Goal: Task Accomplishment & Management: Manage account settings

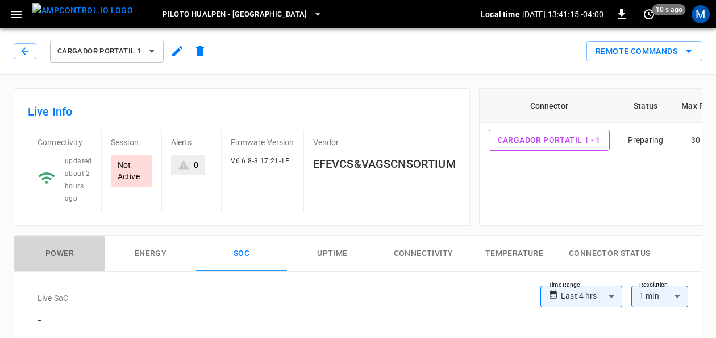
click at [74, 250] on button "Power" at bounding box center [59, 253] width 91 height 36
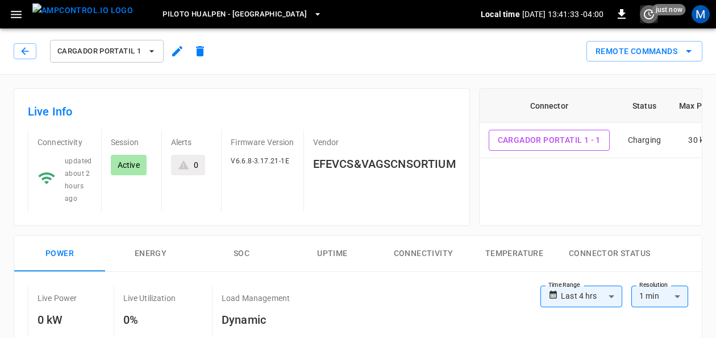
click at [646, 7] on icon "set refresh interval" at bounding box center [649, 14] width 14 height 14
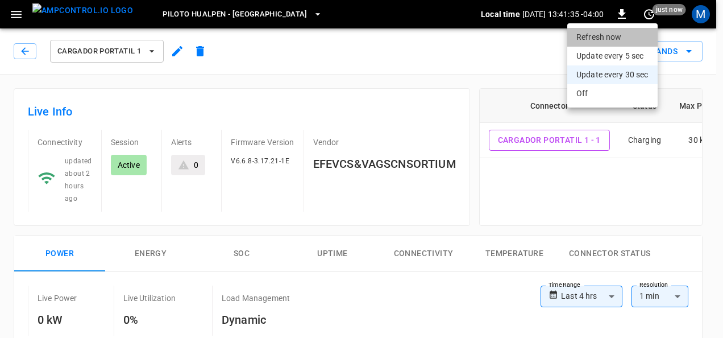
click at [630, 33] on li "Refresh now" at bounding box center [612, 37] width 90 height 19
click at [473, 76] on div at bounding box center [361, 169] width 723 height 338
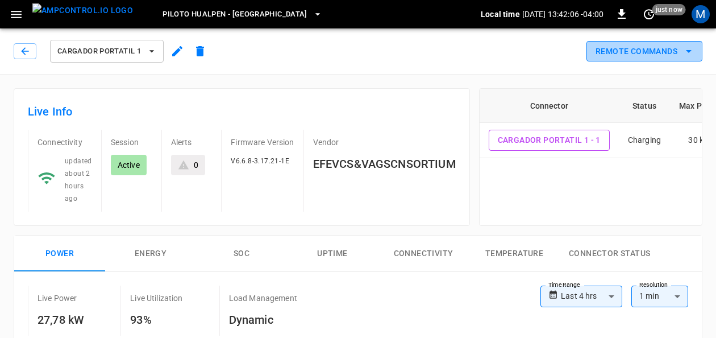
click at [687, 50] on icon "remote commands options" at bounding box center [689, 51] width 14 height 14
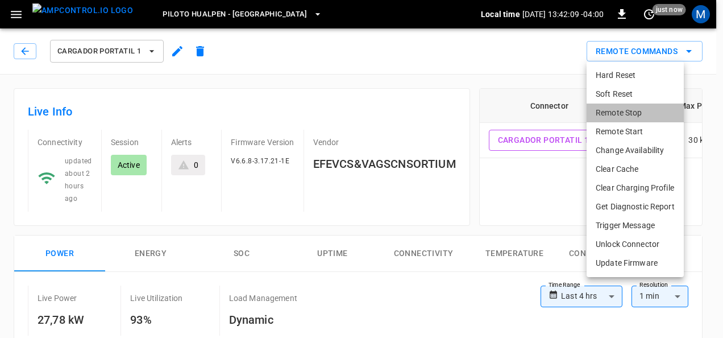
click at [632, 112] on li "Remote Stop" at bounding box center [635, 112] width 97 height 19
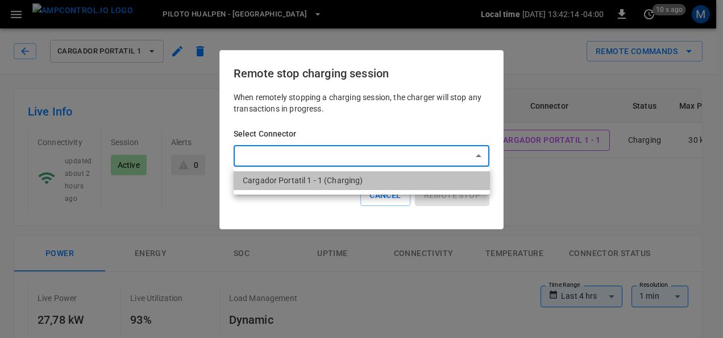
click at [374, 177] on li "Cargador Portatil 1 - 1 (Charging)" at bounding box center [362, 180] width 256 height 19
type input "**********"
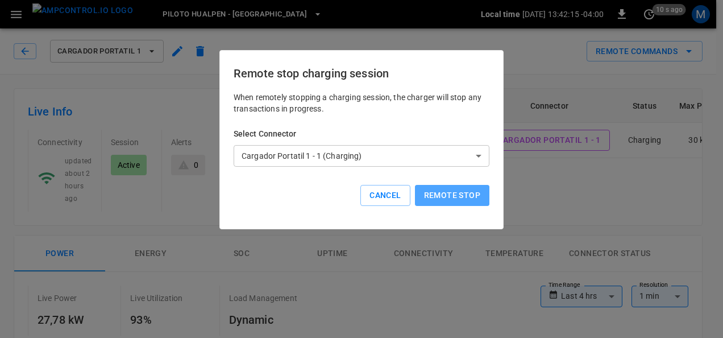
click at [451, 188] on button "Remote stop" at bounding box center [452, 195] width 74 height 21
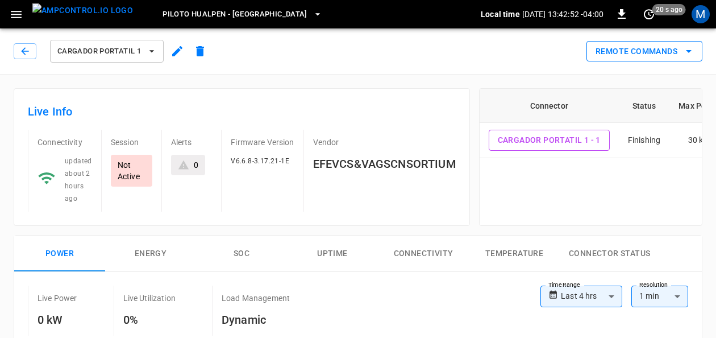
click at [688, 56] on icon "remote commands options" at bounding box center [689, 51] width 14 height 14
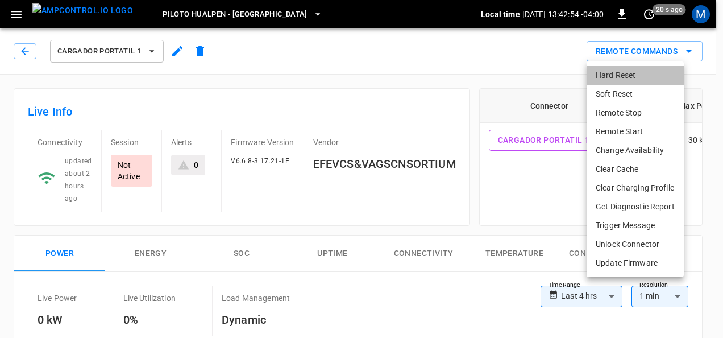
click at [639, 73] on li "Hard Reset" at bounding box center [635, 75] width 97 height 19
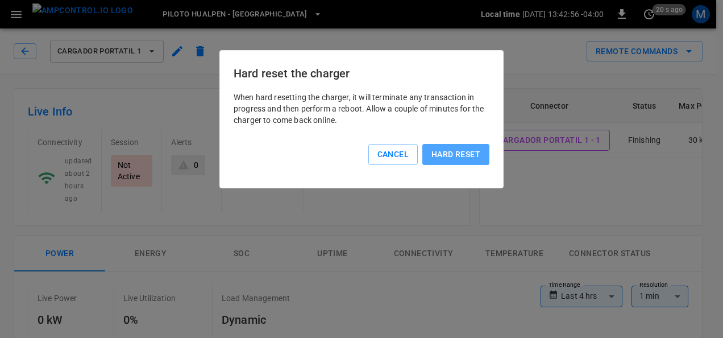
click at [463, 147] on button "Hard reset" at bounding box center [455, 154] width 67 height 21
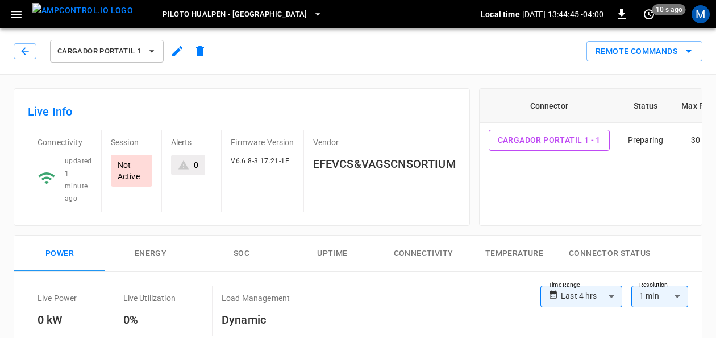
click at [492, 190] on div "Connector Status Max Power Cargador Portatil 1 - 1 Preparing 30 kW" at bounding box center [590, 157] width 223 height 138
click at [673, 51] on button "Remote Commands" at bounding box center [645, 51] width 116 height 21
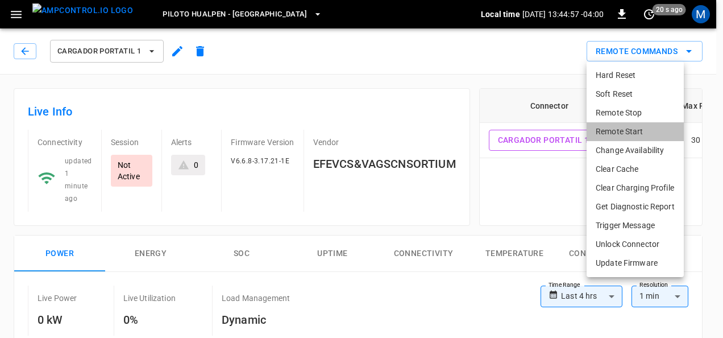
click at [619, 125] on li "Remote Start" at bounding box center [635, 131] width 97 height 19
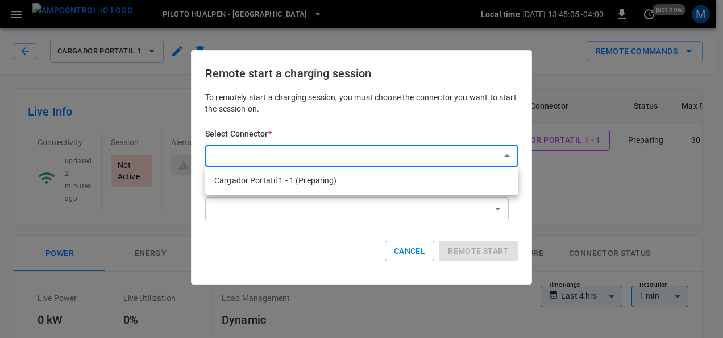
click at [478, 186] on li "Cargador Portatil 1 - 1 (Preparing)" at bounding box center [361, 180] width 313 height 19
type input "**********"
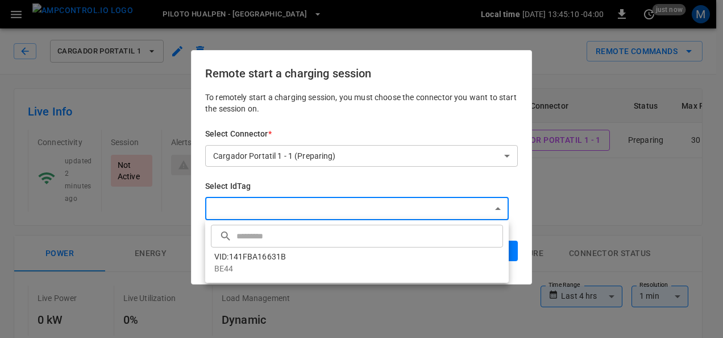
click at [466, 177] on div at bounding box center [361, 169] width 723 height 338
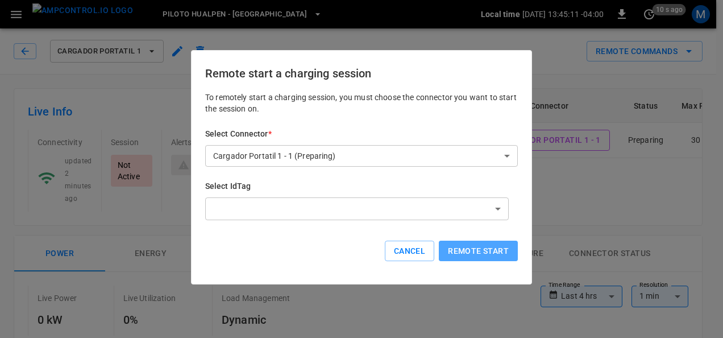
click at [482, 256] on button "Remote start" at bounding box center [478, 250] width 79 height 21
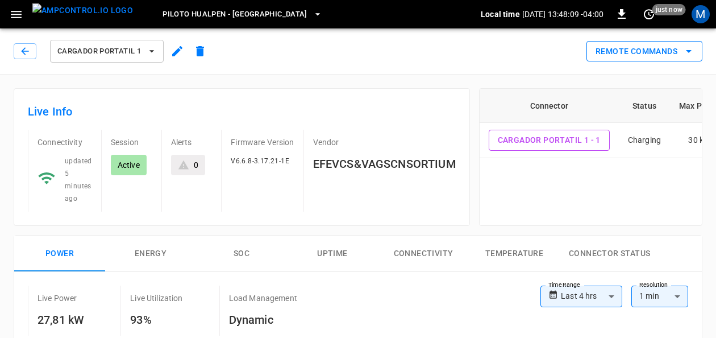
click at [612, 56] on button "Remote Commands" at bounding box center [645, 51] width 116 height 21
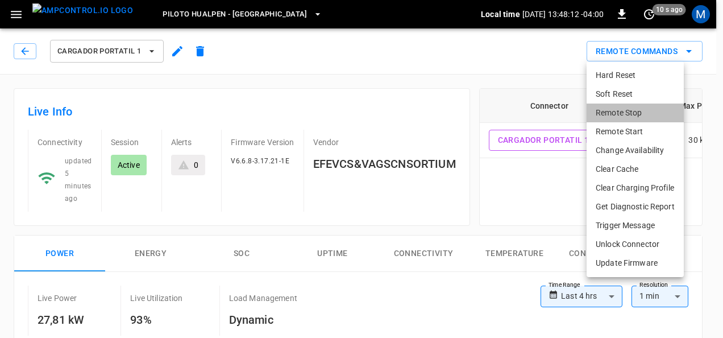
click at [602, 116] on li "Remote Stop" at bounding box center [635, 112] width 97 height 19
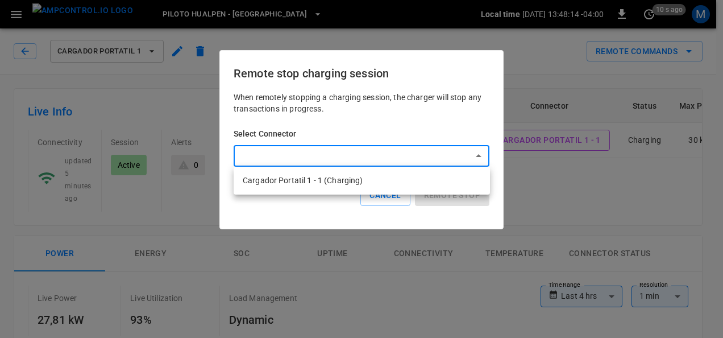
click at [381, 173] on li "Cargador Portatil 1 - 1 (Charging)" at bounding box center [362, 180] width 256 height 19
type input "**********"
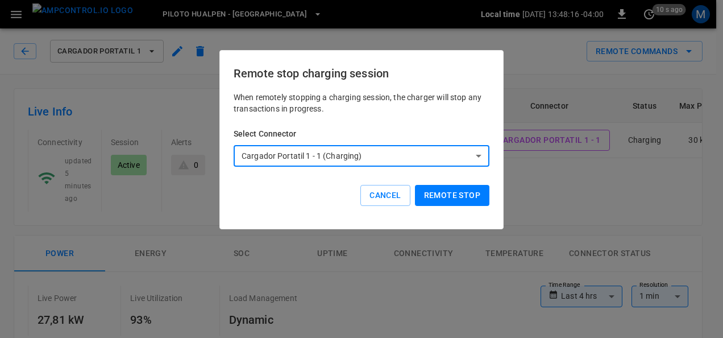
click at [442, 196] on button "Remote stop" at bounding box center [452, 195] width 74 height 21
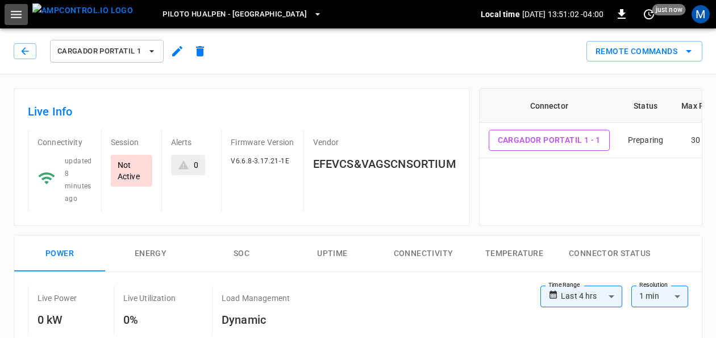
click at [11, 13] on icon "button" at bounding box center [16, 14] width 14 height 14
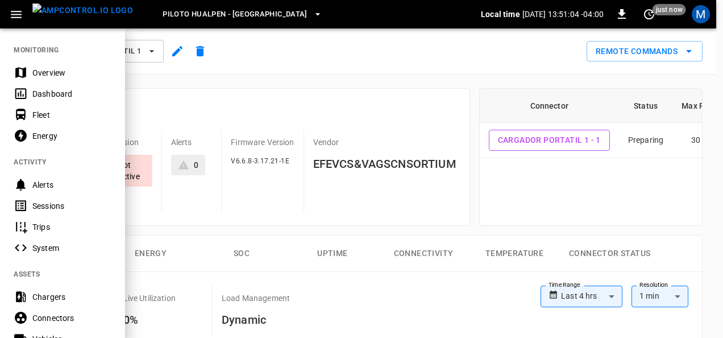
click at [57, 250] on div "System" at bounding box center [71, 247] width 79 height 11
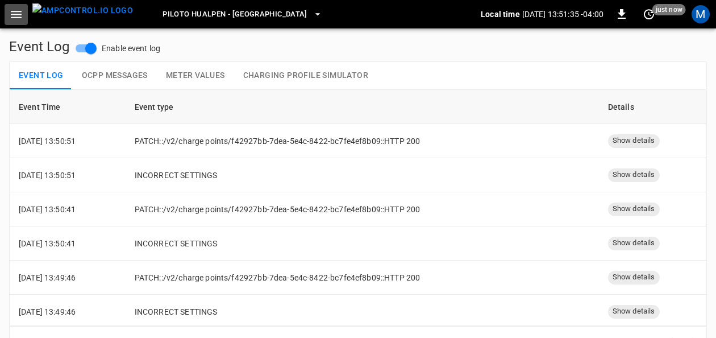
click at [20, 11] on icon "button" at bounding box center [16, 14] width 11 height 7
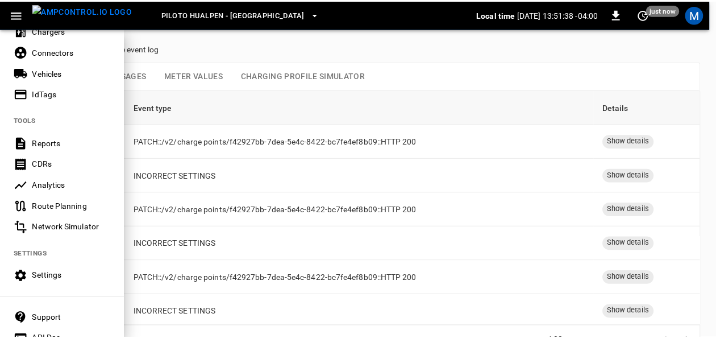
scroll to position [284, 0]
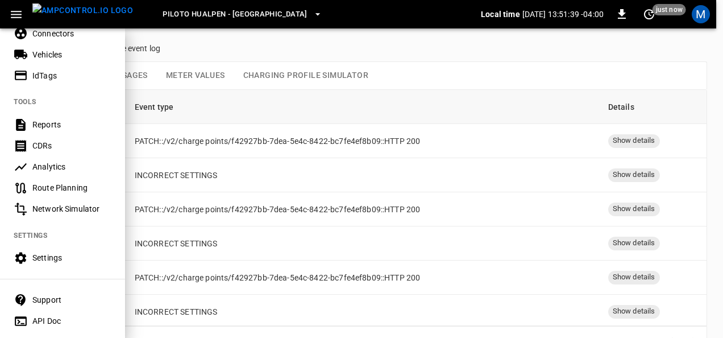
drag, startPoint x: 66, startPoint y: 256, endPoint x: 74, endPoint y: 254, distance: 8.5
click at [66, 256] on div "Settings" at bounding box center [71, 257] width 79 height 11
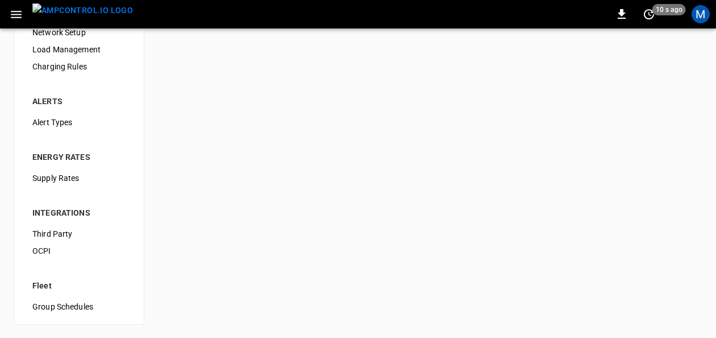
scroll to position [26, 0]
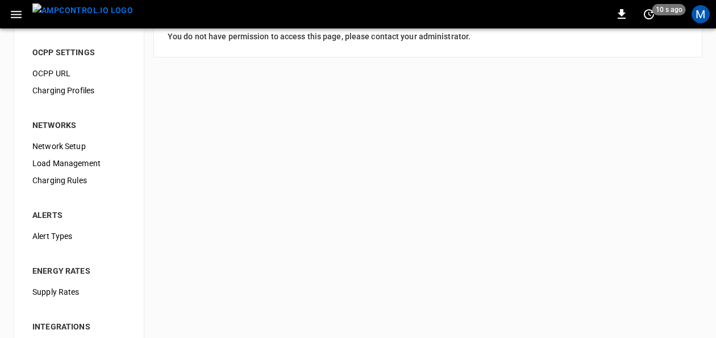
click at [74, 157] on span "Load Management" at bounding box center [78, 163] width 93 height 12
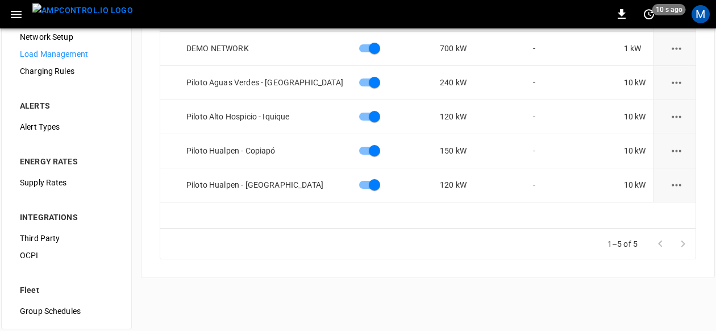
scroll to position [146, 0]
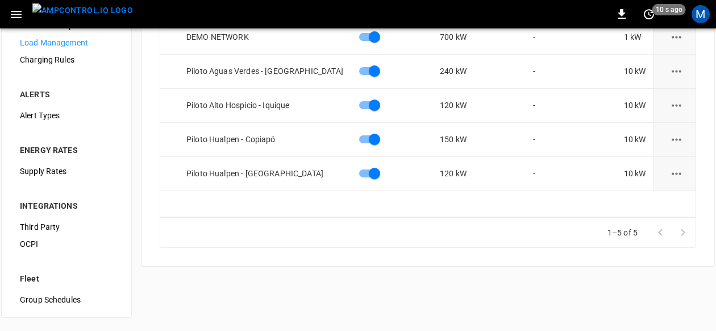
click at [674, 171] on icon "load management options" at bounding box center [677, 174] width 14 height 14
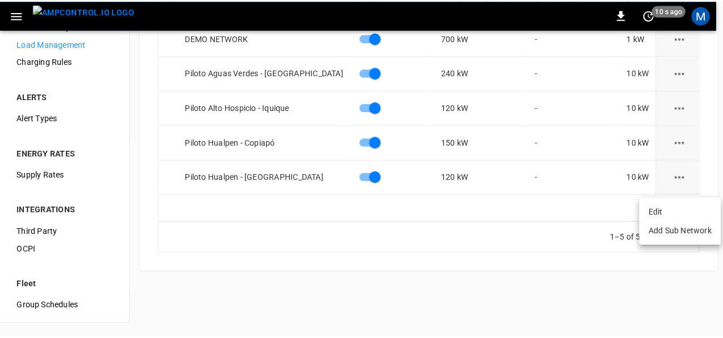
scroll to position [139, 0]
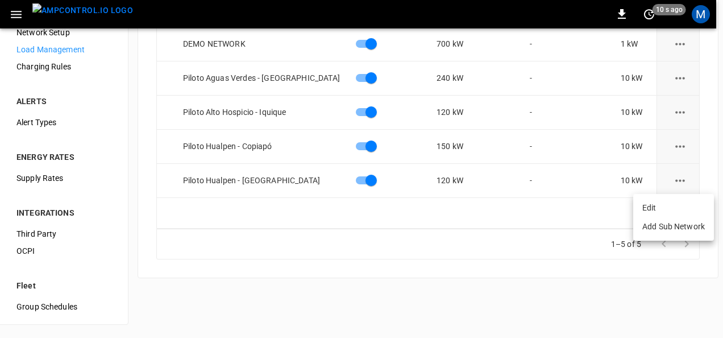
click at [663, 204] on li "Edit" at bounding box center [673, 207] width 81 height 19
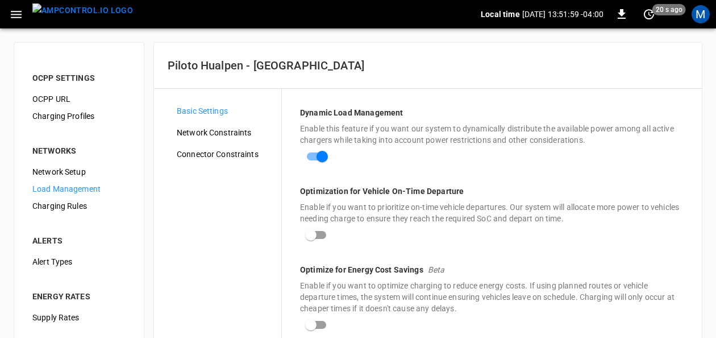
click at [241, 132] on span "Network Constraints" at bounding box center [225, 133] width 96 height 12
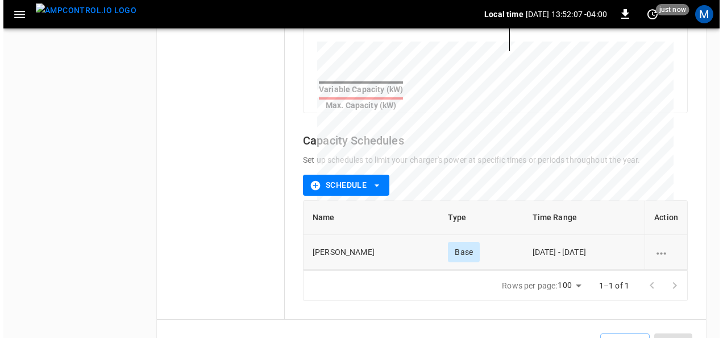
scroll to position [490, 0]
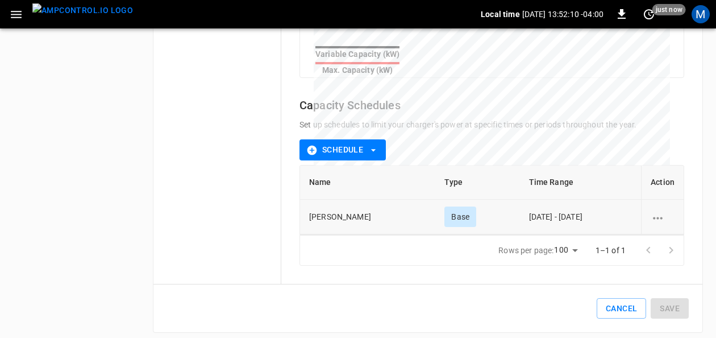
click at [657, 211] on icon "schedule options" at bounding box center [658, 218] width 14 height 14
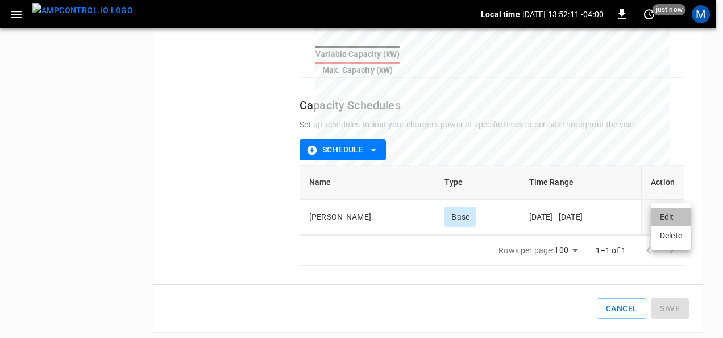
click at [661, 218] on li "Edit" at bounding box center [671, 217] width 40 height 19
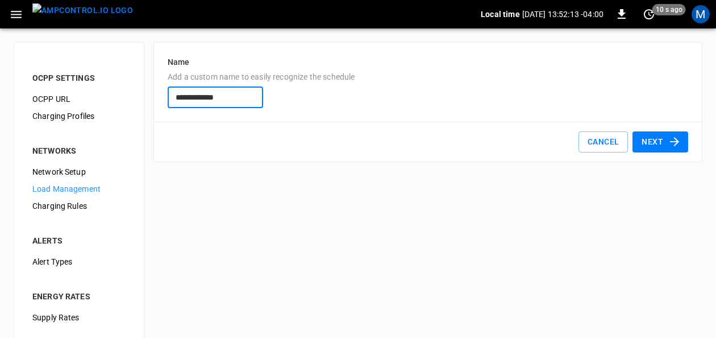
click at [678, 143] on icon "button" at bounding box center [675, 142] width 14 height 14
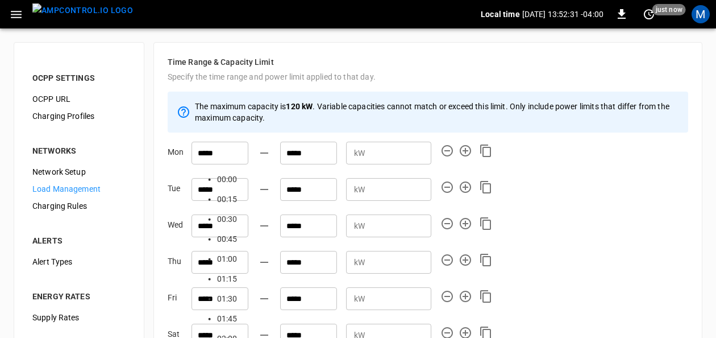
scroll to position [1363, 0]
click at [226, 150] on input "*****" at bounding box center [220, 153] width 57 height 23
type input "*****"
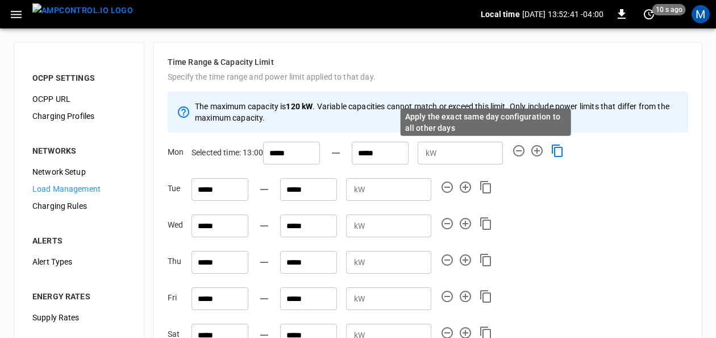
click at [551, 150] on icon "Apply the exact same day configuration to all other days" at bounding box center [558, 151] width 14 height 14
type input "*****"
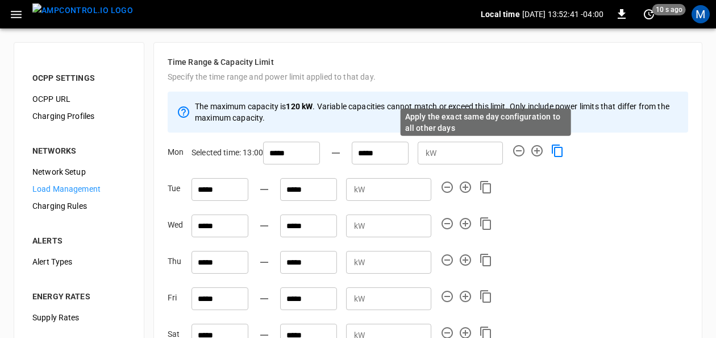
type input "*****"
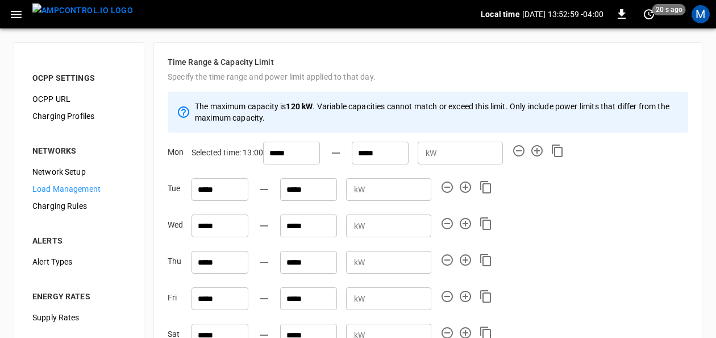
scroll to position [0, 0]
click at [441, 149] on input "**" at bounding box center [472, 152] width 62 height 21
click at [441, 156] on input "**" at bounding box center [472, 152] width 62 height 21
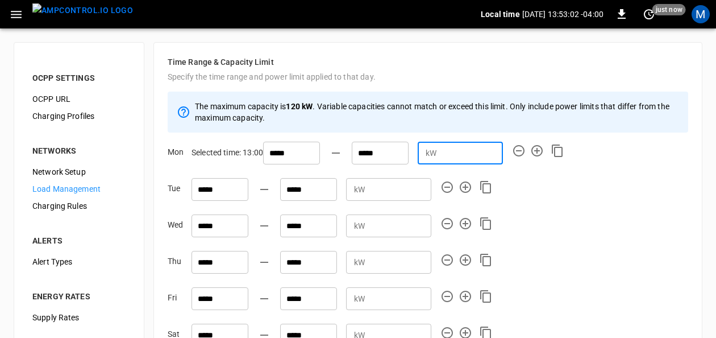
click at [441, 156] on input "**" at bounding box center [472, 152] width 62 height 21
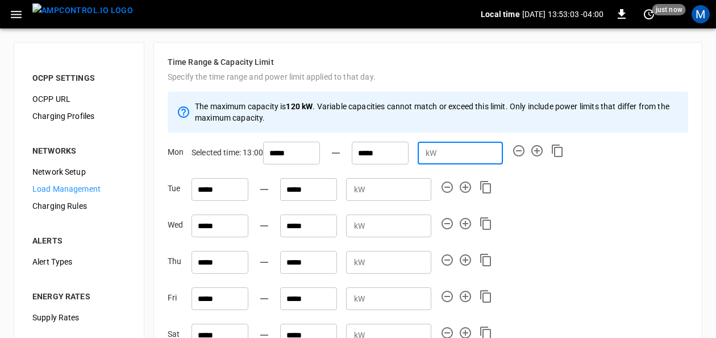
click at [441, 156] on input "**" at bounding box center [472, 152] width 62 height 21
type input "**"
click at [441, 156] on input "**" at bounding box center [472, 152] width 62 height 21
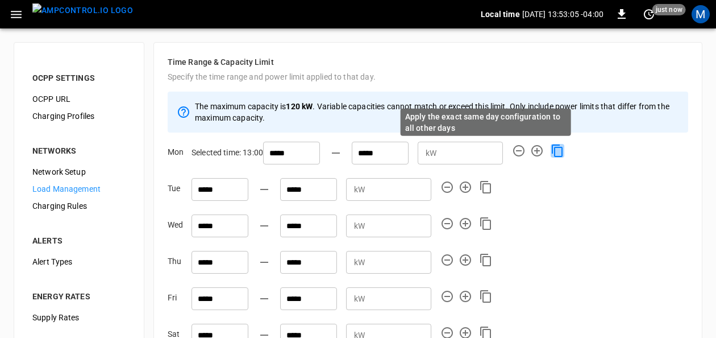
click at [551, 151] on icon "Apply the exact same day configuration to all other days" at bounding box center [558, 151] width 14 height 14
type input "**"
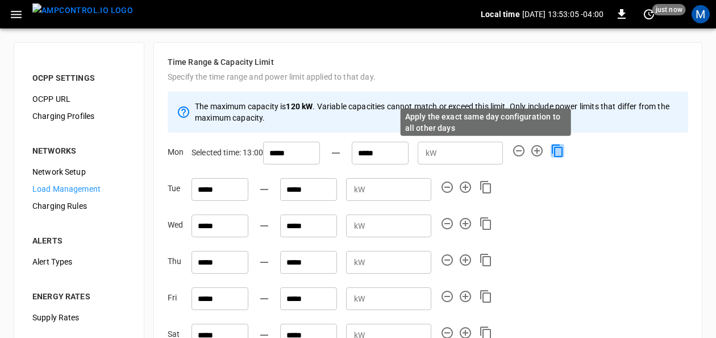
type input "**"
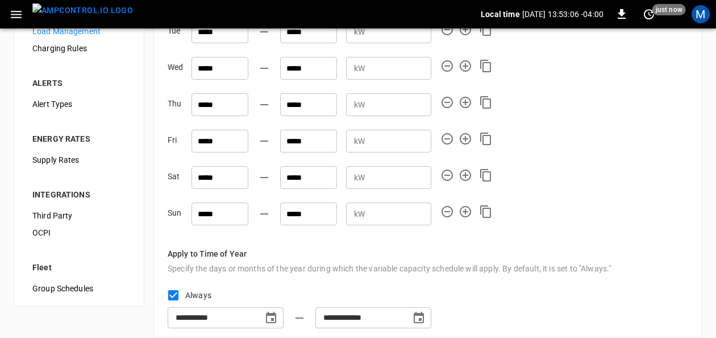
scroll to position [210, 0]
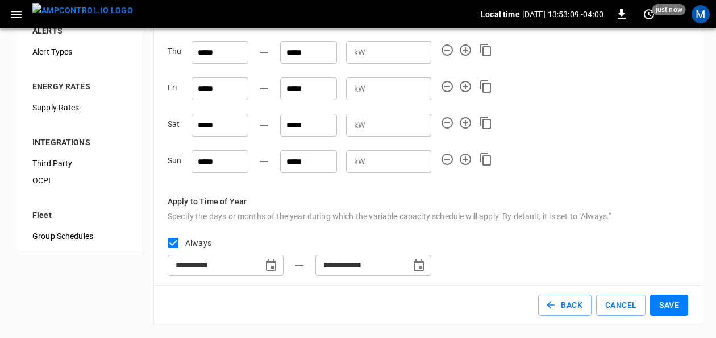
click at [673, 300] on button "Save" at bounding box center [669, 304] width 38 height 21
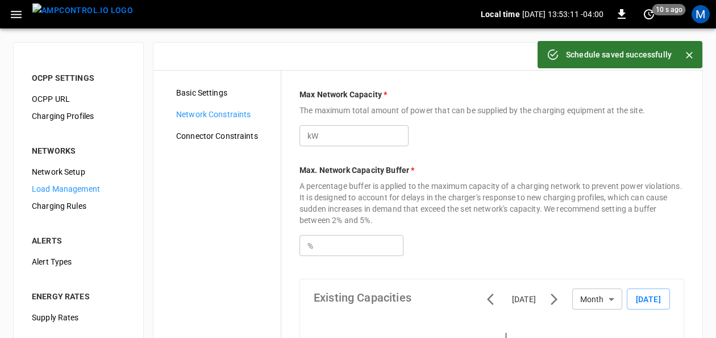
type input "***"
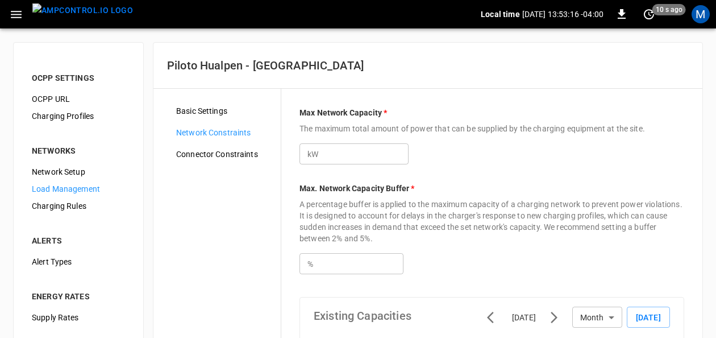
click at [244, 157] on span "Connector Constraints" at bounding box center [224, 154] width 96 height 12
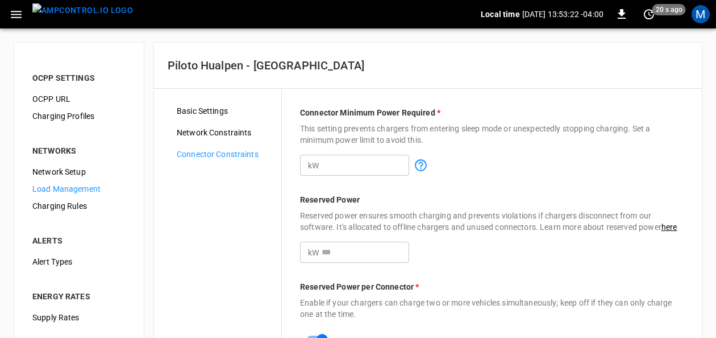
click at [89, 184] on span "Load Management" at bounding box center [78, 189] width 93 height 12
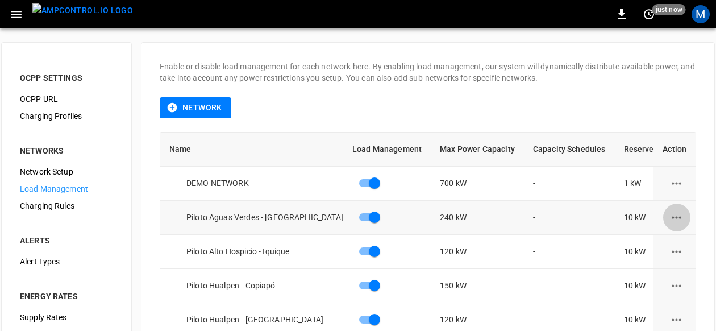
click at [681, 217] on icon "load management options" at bounding box center [677, 217] width 10 height 2
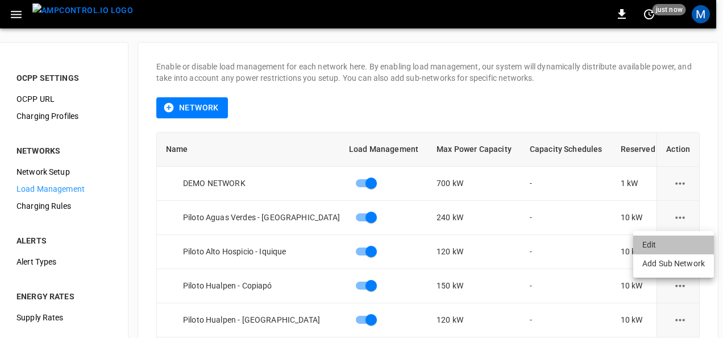
click at [663, 239] on li "Edit" at bounding box center [673, 244] width 81 height 19
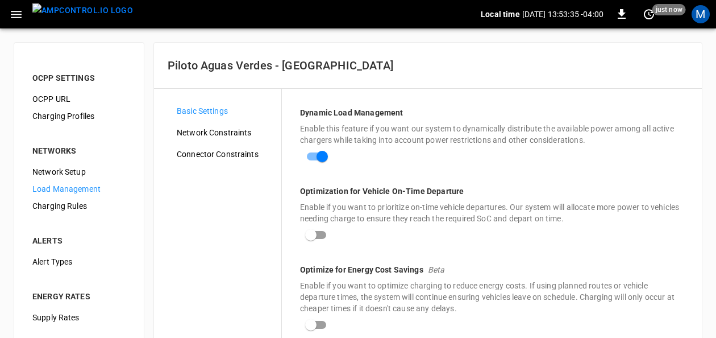
click at [222, 134] on span "Network Constraints" at bounding box center [225, 133] width 96 height 12
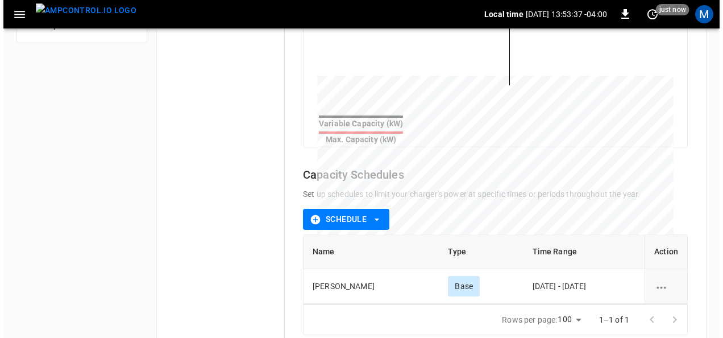
scroll to position [455, 0]
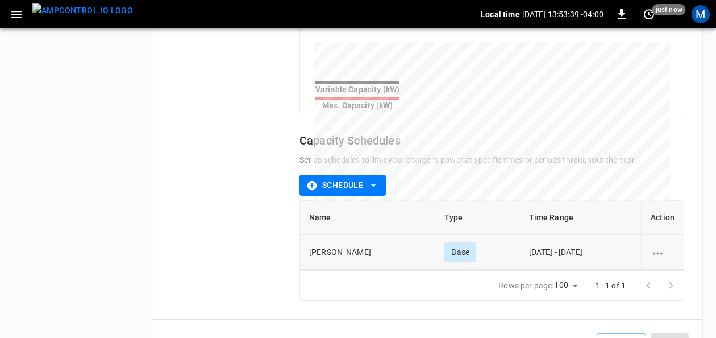
click at [661, 251] on icon "schedule options" at bounding box center [658, 253] width 14 height 14
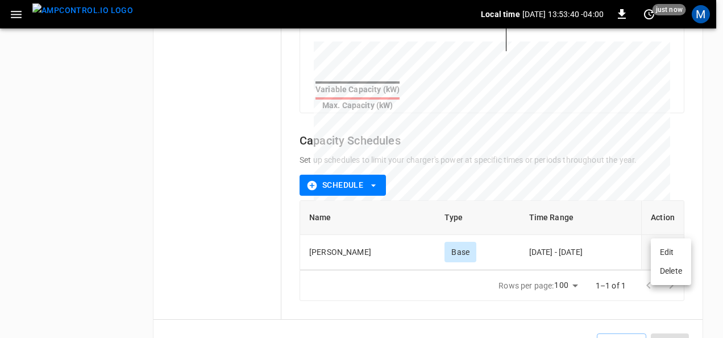
click at [661, 251] on li "Edit" at bounding box center [671, 252] width 40 height 19
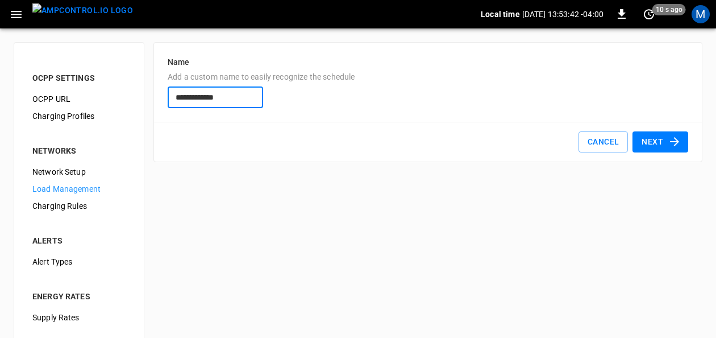
click at [650, 143] on button "Next" at bounding box center [661, 141] width 56 height 21
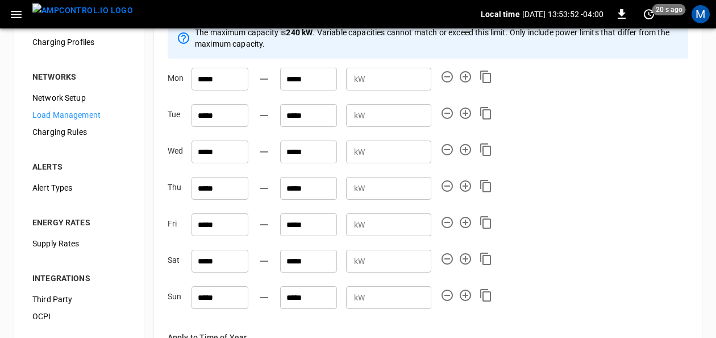
scroll to position [210, 0]
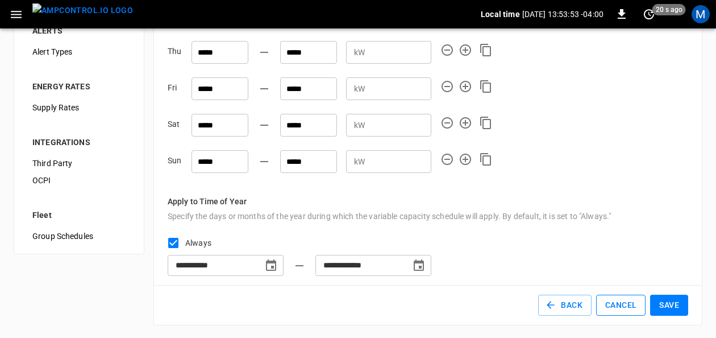
click at [616, 301] on button "Cancel" at bounding box center [620, 304] width 49 height 21
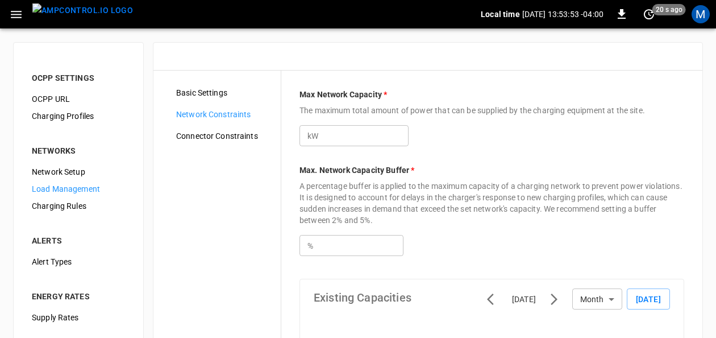
type input "***"
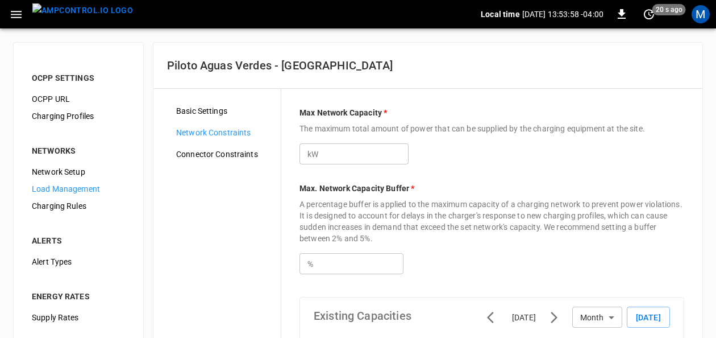
click at [221, 115] on span "Basic Settings" at bounding box center [224, 111] width 96 height 12
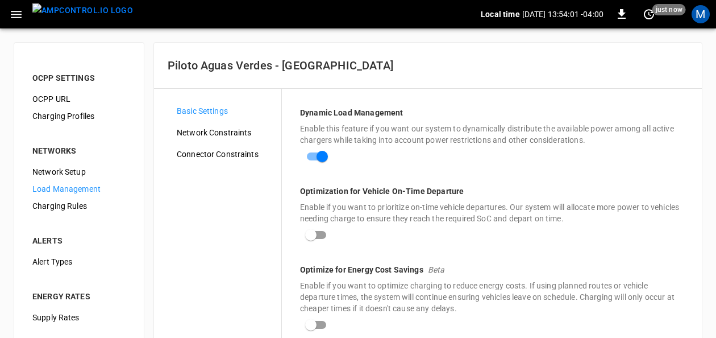
click at [202, 111] on span "Basic Settings" at bounding box center [225, 111] width 96 height 12
click at [91, 189] on span "Load Management" at bounding box center [78, 189] width 93 height 12
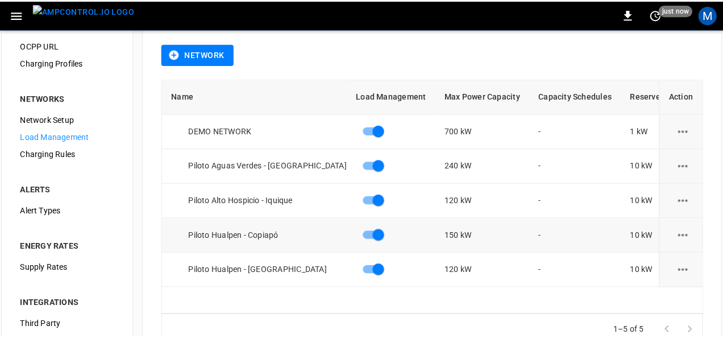
scroll to position [114, 0]
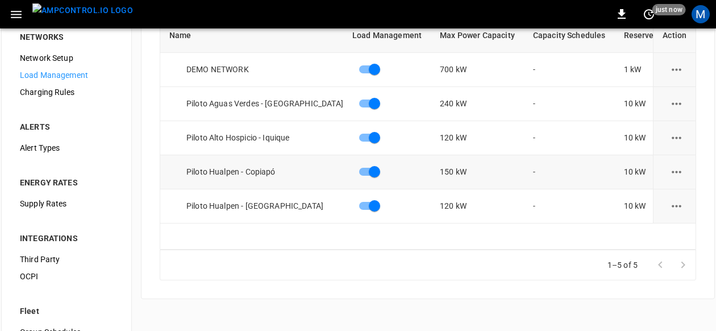
click at [672, 171] on button "load management options" at bounding box center [677, 172] width 28 height 28
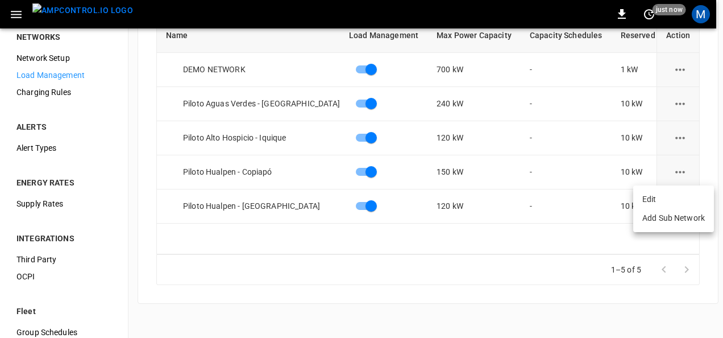
click at [663, 197] on li "Edit" at bounding box center [673, 199] width 81 height 19
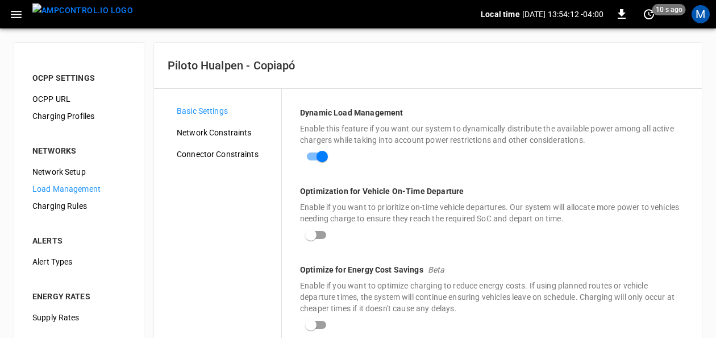
click at [251, 132] on span "Network Constraints" at bounding box center [225, 133] width 96 height 12
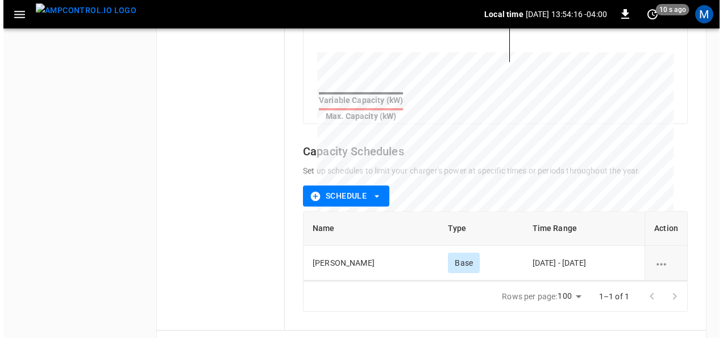
scroll to position [490, 0]
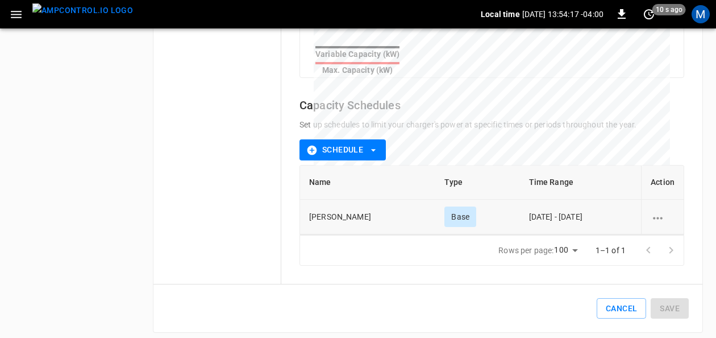
click at [659, 214] on icon "schedule options" at bounding box center [658, 218] width 14 height 14
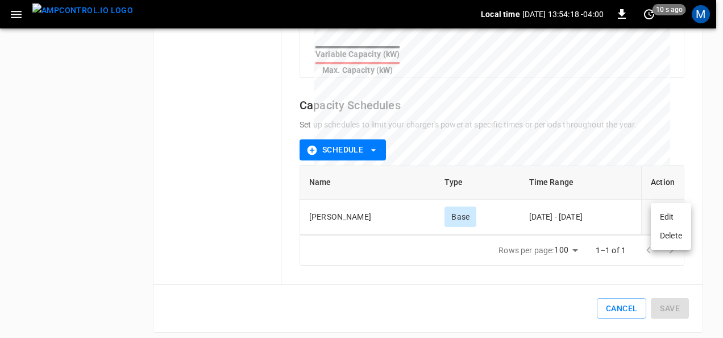
click at [665, 218] on li "Edit" at bounding box center [671, 217] width 40 height 19
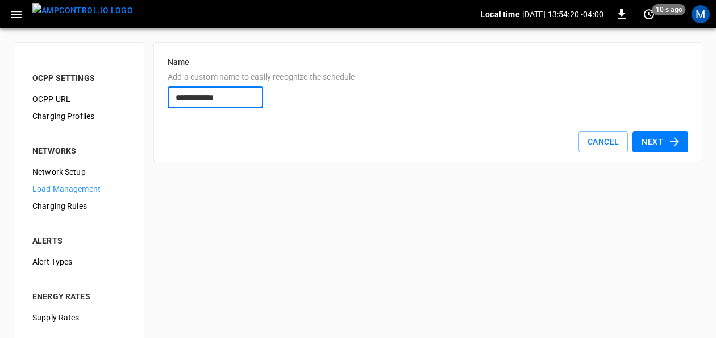
click at [666, 139] on button "Next" at bounding box center [661, 141] width 56 height 21
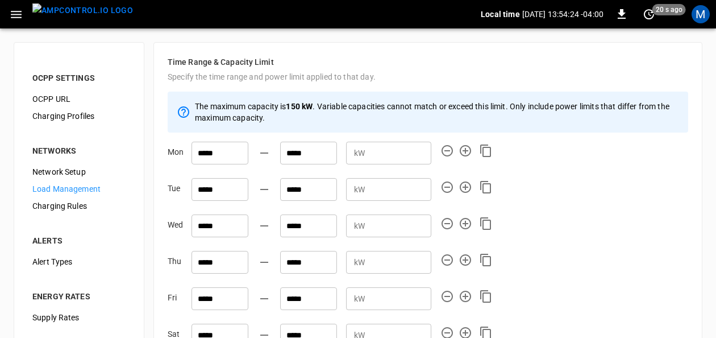
click at [88, 181] on div "Load Management" at bounding box center [78, 188] width 111 height 17
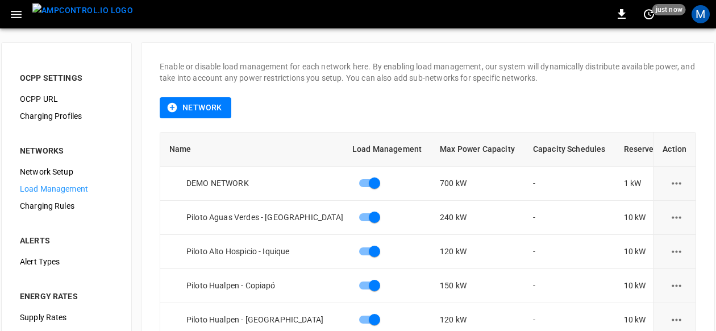
click at [13, 24] on div "0 just now M" at bounding box center [358, 14] width 716 height 28
click at [15, 18] on icon "button" at bounding box center [16, 14] width 14 height 14
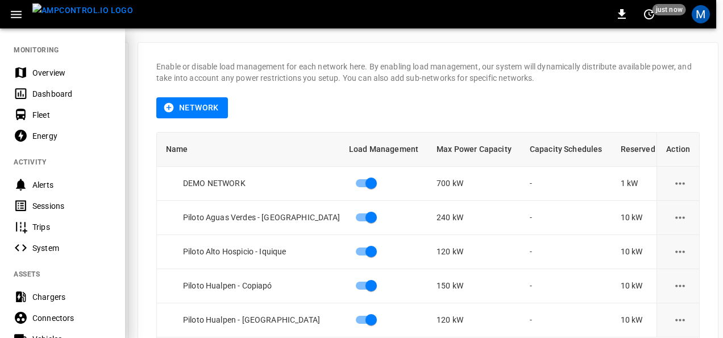
click at [52, 69] on div "Overview" at bounding box center [71, 72] width 79 height 11
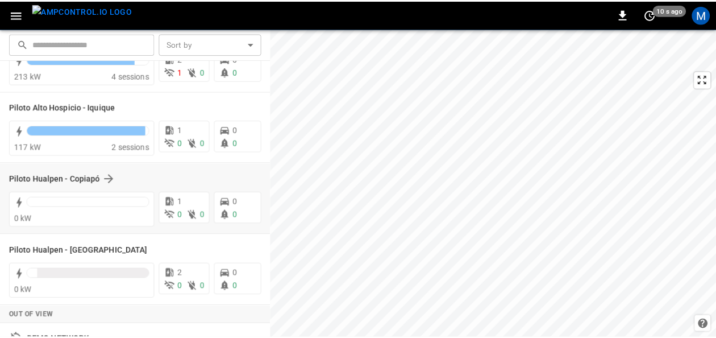
scroll to position [114, 0]
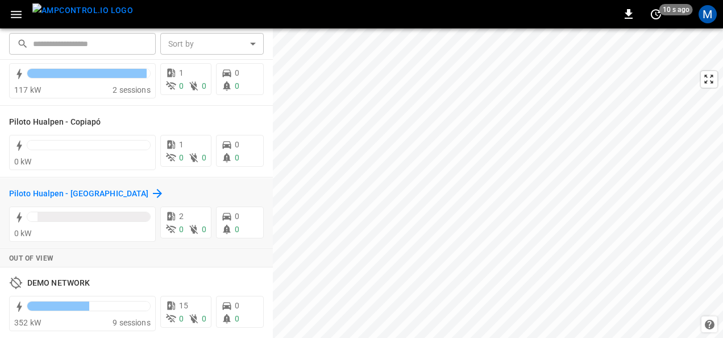
click at [77, 194] on h6 "Piloto Hualpen - [GEOGRAPHIC_DATA]" at bounding box center [78, 194] width 139 height 13
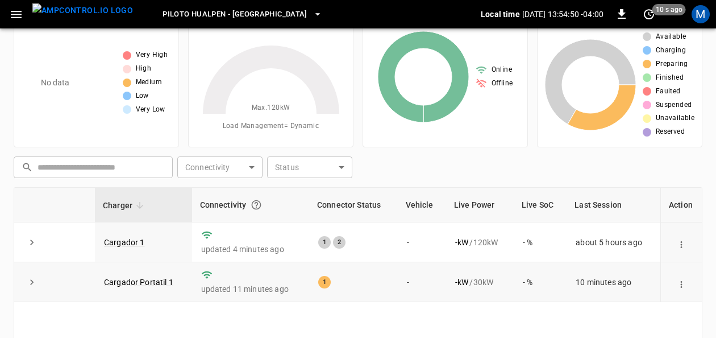
scroll to position [57, 0]
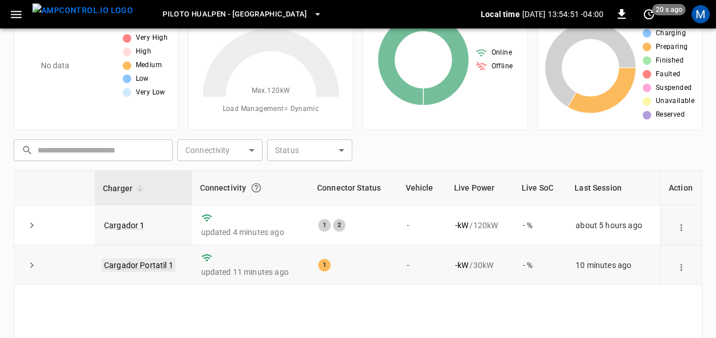
click at [161, 264] on link "Cargador Portatil 1" at bounding box center [139, 265] width 74 height 14
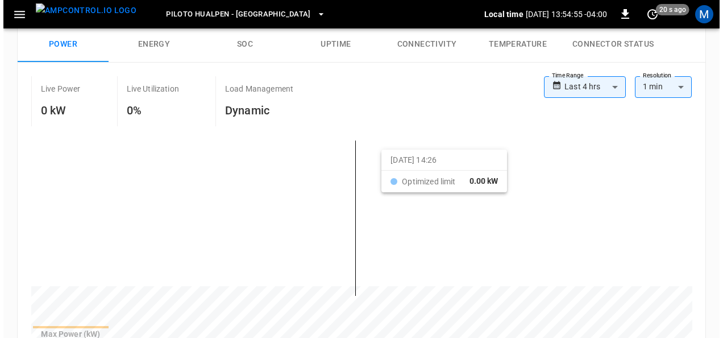
scroll to position [227, 0]
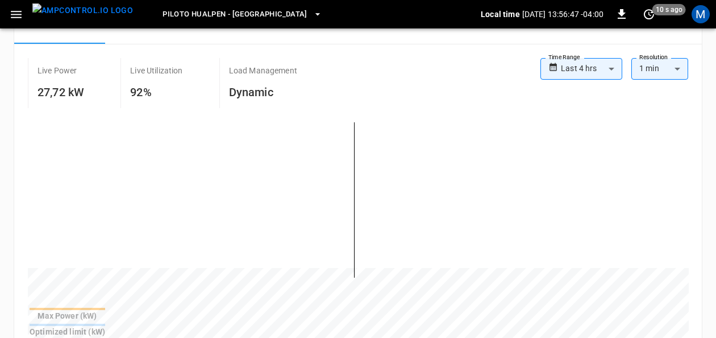
click at [650, 69] on body "**********" at bounding box center [358, 275] width 716 height 1004
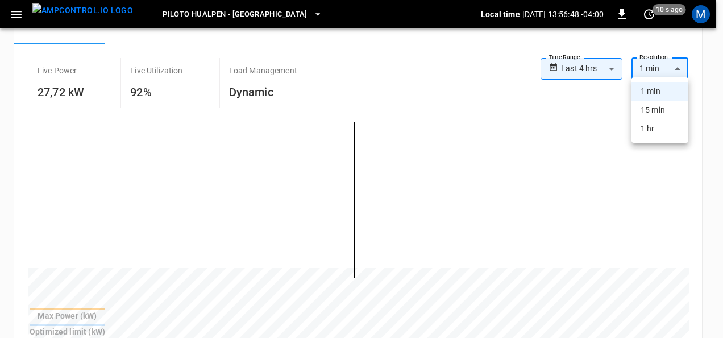
click at [654, 106] on li "15 min" at bounding box center [660, 110] width 57 height 19
type input "***"
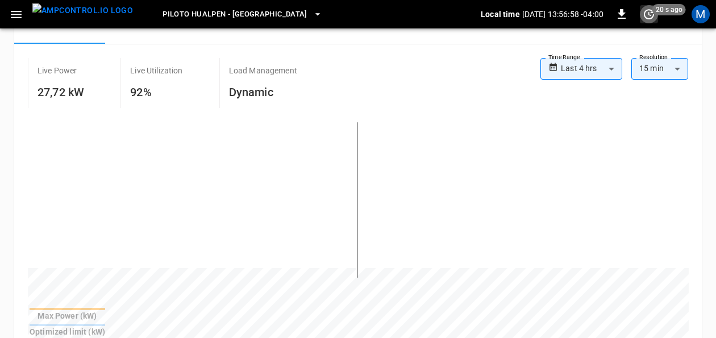
click at [652, 14] on icon "set refresh interval" at bounding box center [649, 14] width 14 height 14
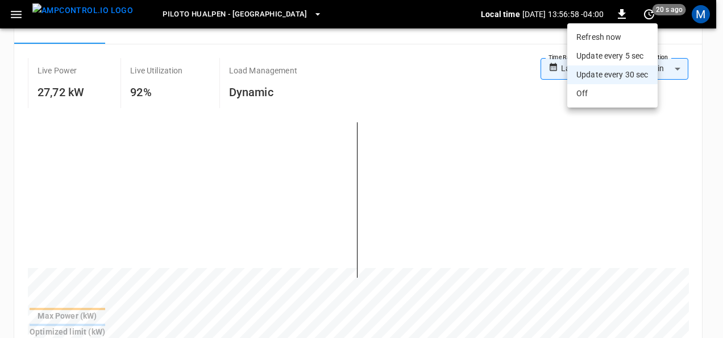
click at [638, 33] on li "Refresh now" at bounding box center [612, 37] width 90 height 19
click at [476, 70] on div at bounding box center [361, 169] width 723 height 338
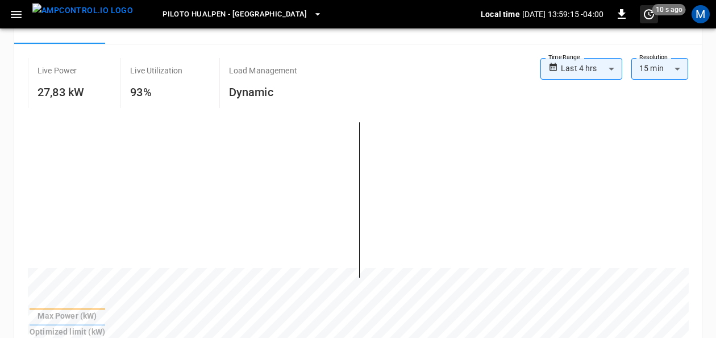
click at [647, 14] on icon "set refresh interval" at bounding box center [649, 14] width 14 height 14
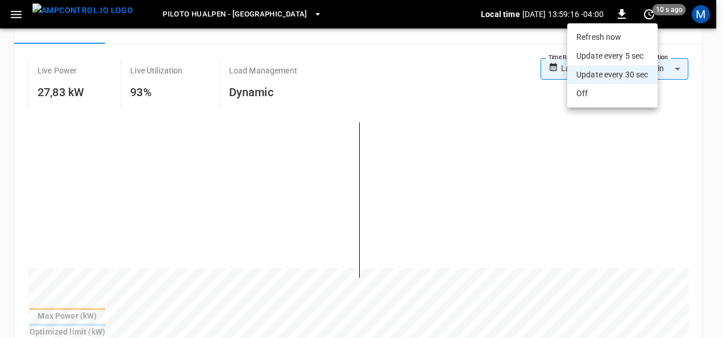
click at [609, 35] on li "Refresh now" at bounding box center [612, 37] width 90 height 19
click at [15, 19] on div at bounding box center [361, 169] width 723 height 338
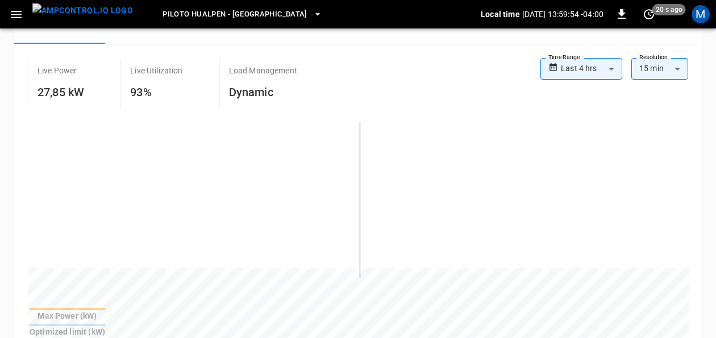
click at [18, 14] on icon "button" at bounding box center [16, 14] width 11 height 7
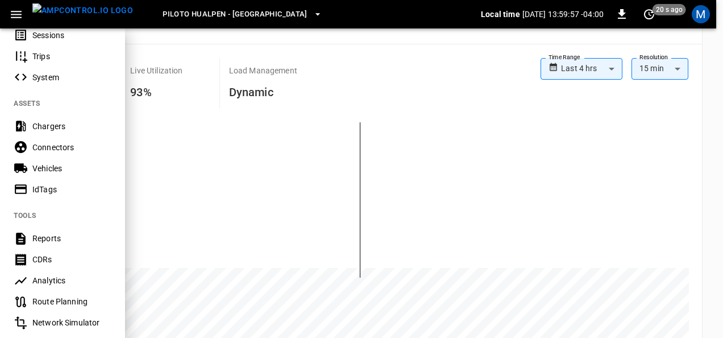
scroll to position [284, 0]
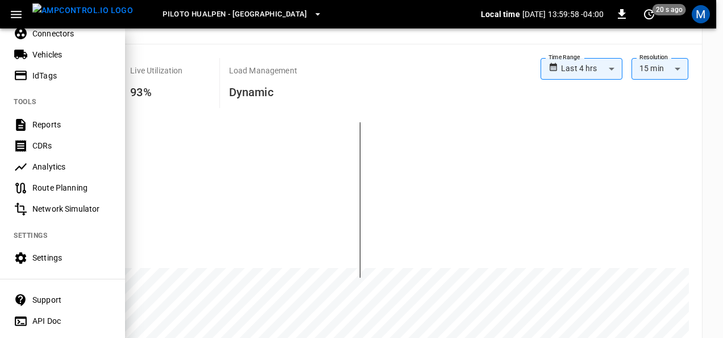
click at [53, 262] on div "Settings" at bounding box center [71, 257] width 79 height 11
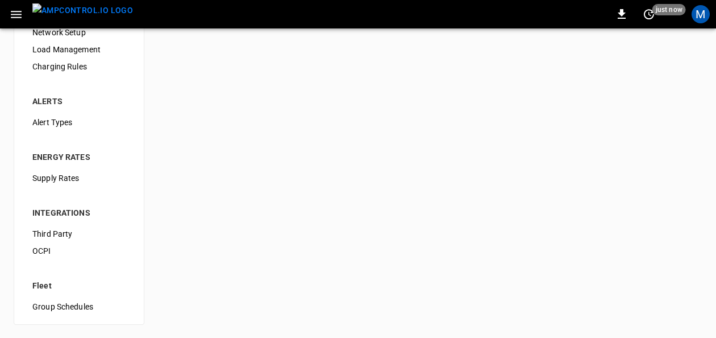
scroll to position [26, 0]
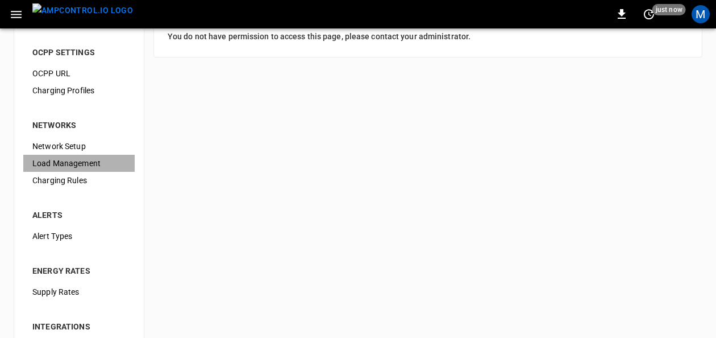
click at [85, 157] on span "Load Management" at bounding box center [78, 163] width 93 height 12
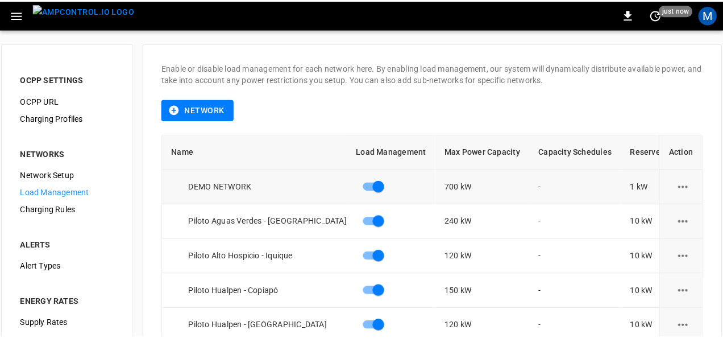
scroll to position [57, 0]
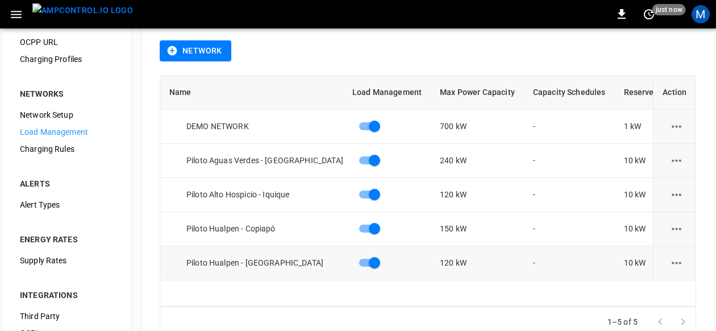
click at [683, 265] on icon "load management options" at bounding box center [677, 263] width 14 height 14
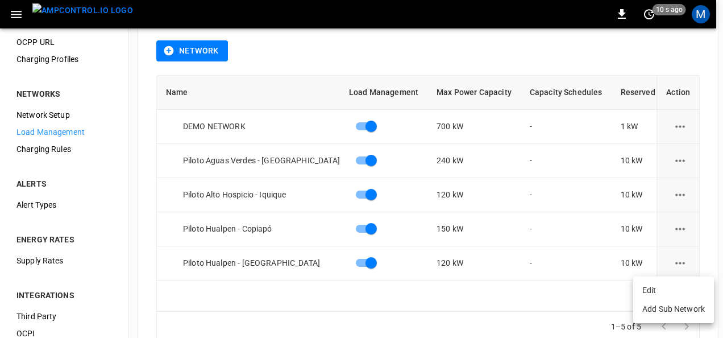
click at [675, 285] on li "Edit" at bounding box center [673, 290] width 81 height 19
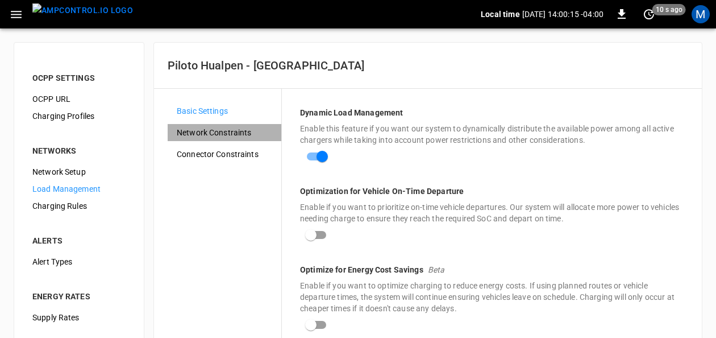
click at [200, 127] on span "Network Constraints" at bounding box center [225, 133] width 96 height 12
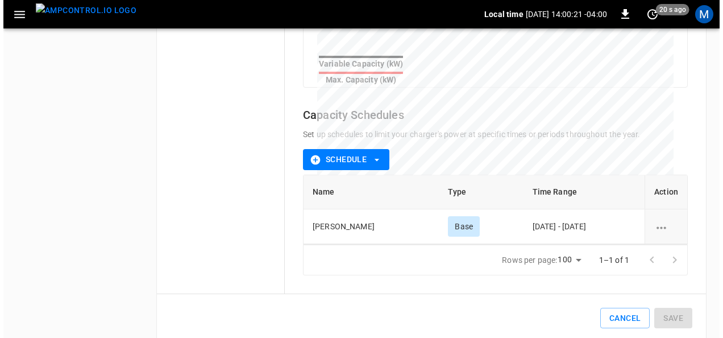
scroll to position [490, 0]
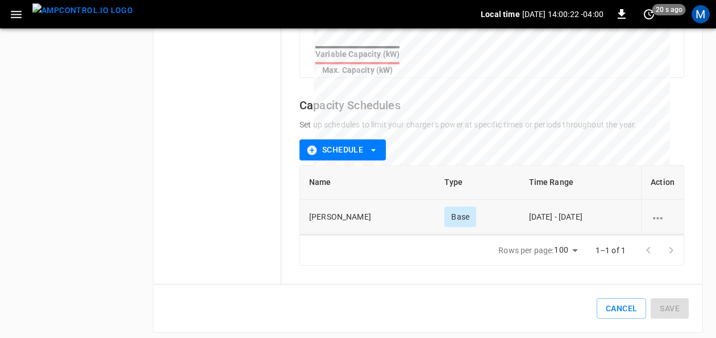
click at [659, 211] on icon "schedule options" at bounding box center [658, 218] width 14 height 14
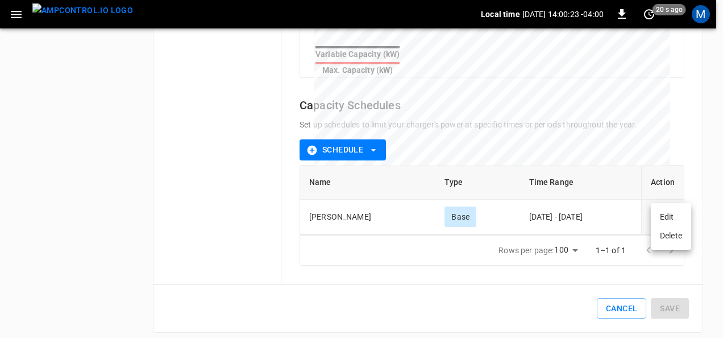
click at [658, 213] on li "Edit" at bounding box center [671, 217] width 40 height 19
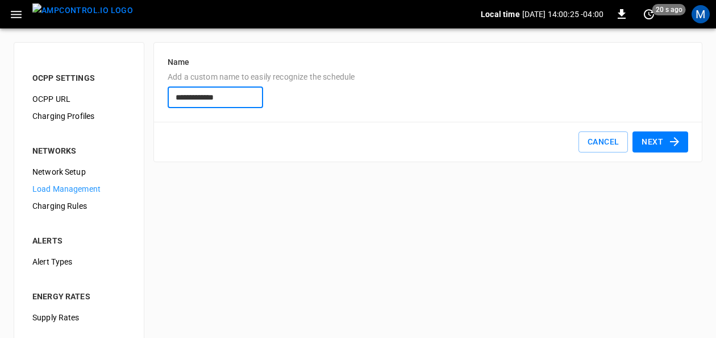
click at [662, 144] on button "Next" at bounding box center [661, 141] width 56 height 21
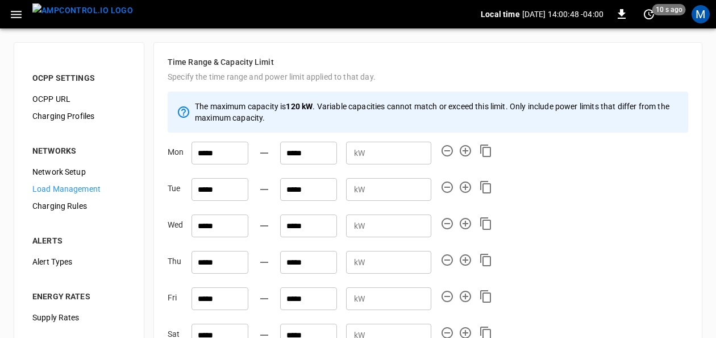
click at [417, 150] on input "**" at bounding box center [401, 152] width 62 height 21
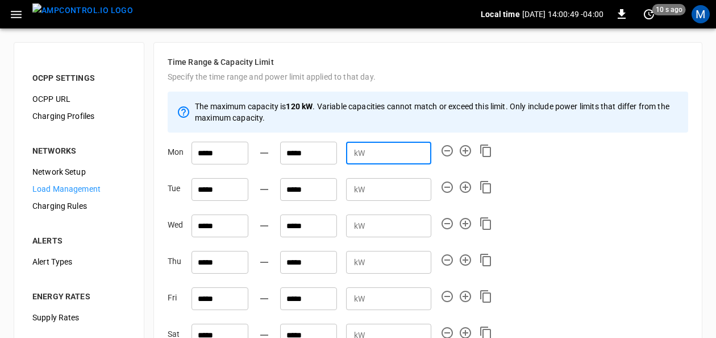
click at [417, 150] on input "**" at bounding box center [401, 152] width 62 height 21
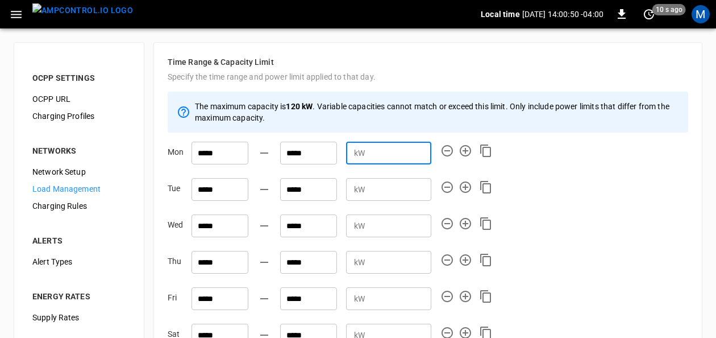
click at [417, 150] on input "**" at bounding box center [401, 152] width 62 height 21
type input "**"
click at [417, 156] on input "**" at bounding box center [401, 152] width 62 height 21
click at [486, 151] on icon "Apply the exact same day configuration to all other days" at bounding box center [486, 151] width 14 height 14
type input "**"
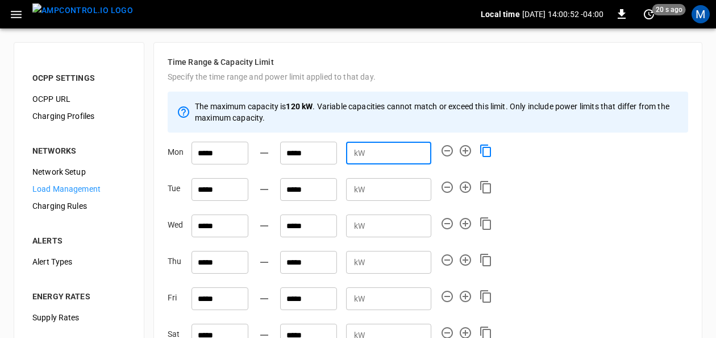
type input "**"
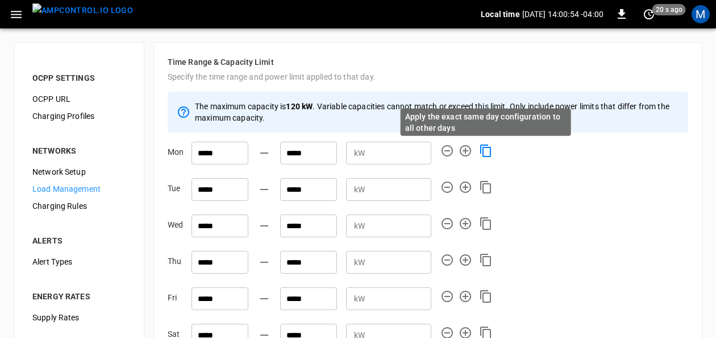
click at [488, 151] on icon "Apply the exact same day configuration to all other days" at bounding box center [486, 151] width 14 height 14
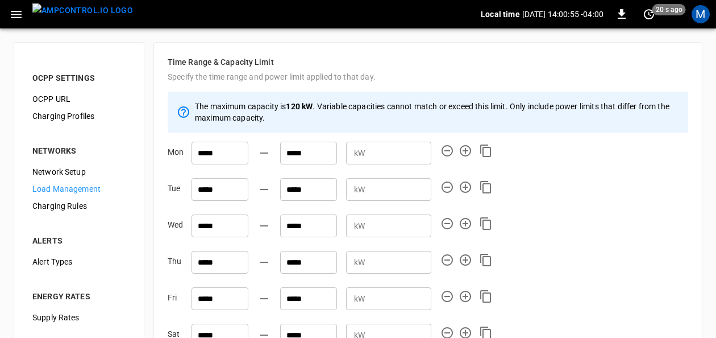
click at [231, 154] on input "*****" at bounding box center [220, 153] width 57 height 23
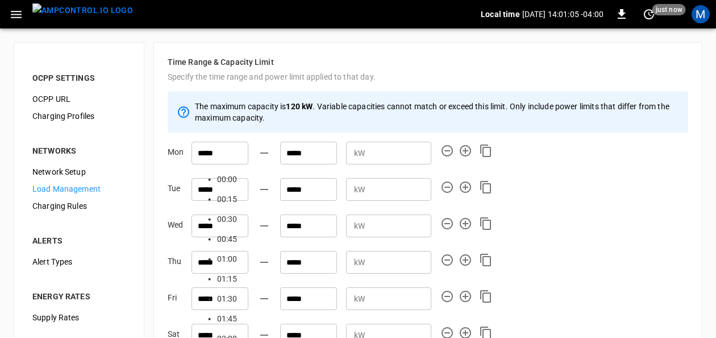
type input "*****"
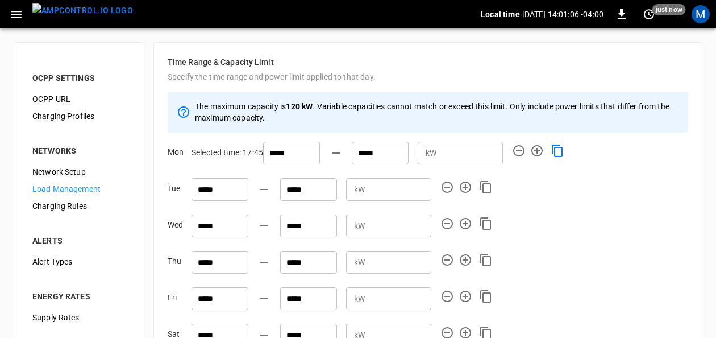
click at [551, 151] on icon "Apply the exact same day configuration to all other days" at bounding box center [558, 151] width 14 height 14
type input "*****"
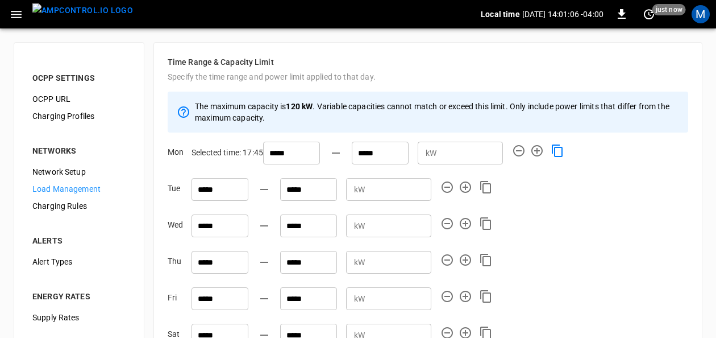
type input "*****"
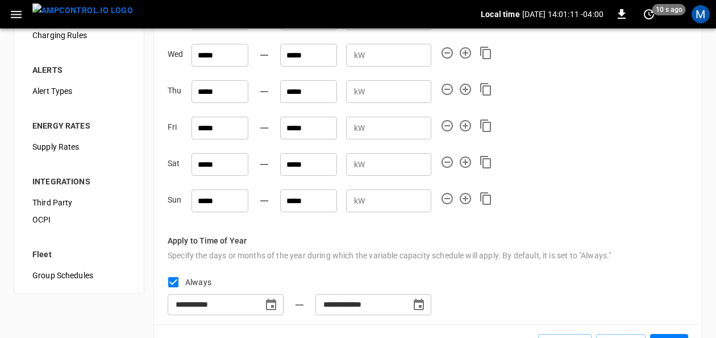
scroll to position [210, 0]
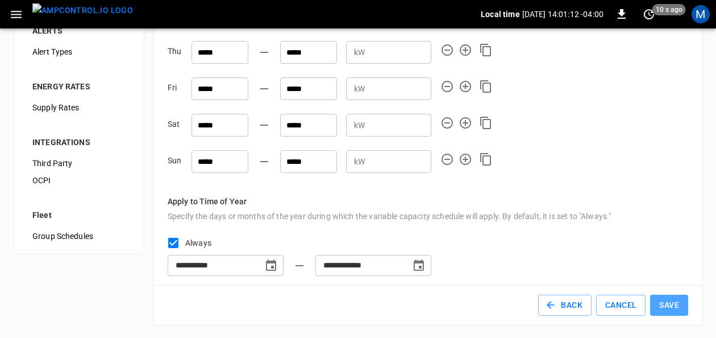
click at [662, 302] on button "Save" at bounding box center [669, 304] width 38 height 21
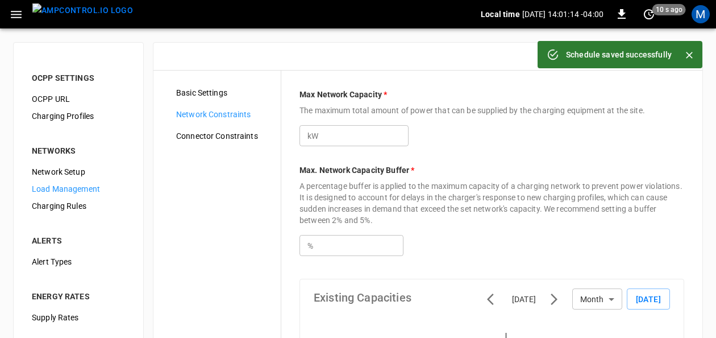
type input "***"
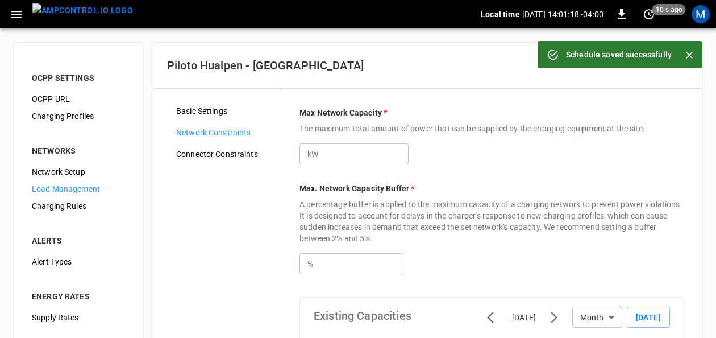
click at [57, 188] on span "Load Management" at bounding box center [78, 189] width 93 height 12
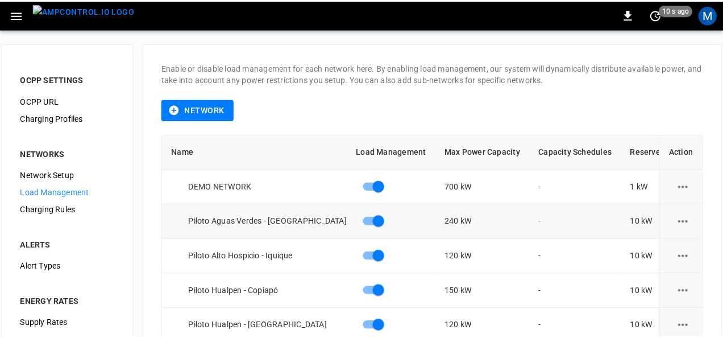
scroll to position [57, 0]
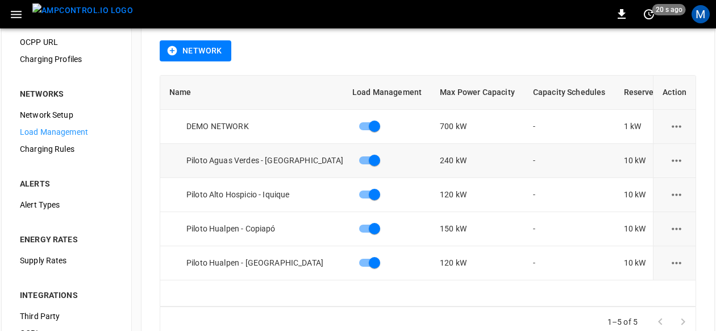
click at [683, 157] on icon "load management options" at bounding box center [677, 161] width 14 height 14
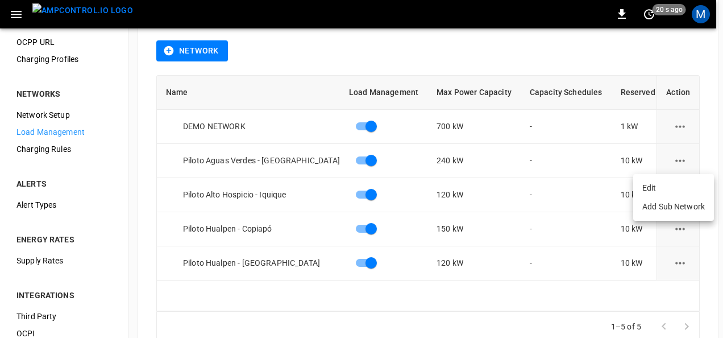
click at [670, 183] on li "Edit" at bounding box center [673, 188] width 81 height 19
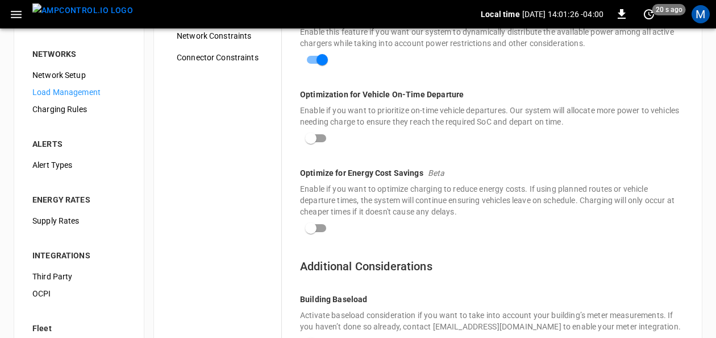
scroll to position [26, 0]
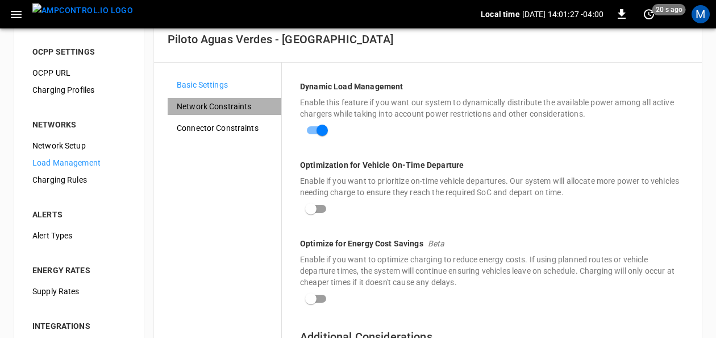
click at [235, 107] on span "Network Constraints" at bounding box center [225, 107] width 96 height 12
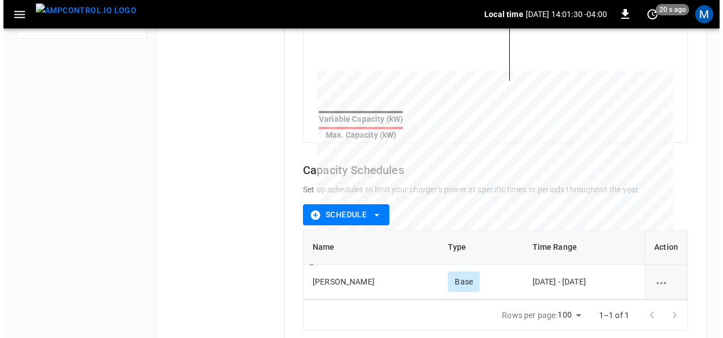
scroll to position [455, 0]
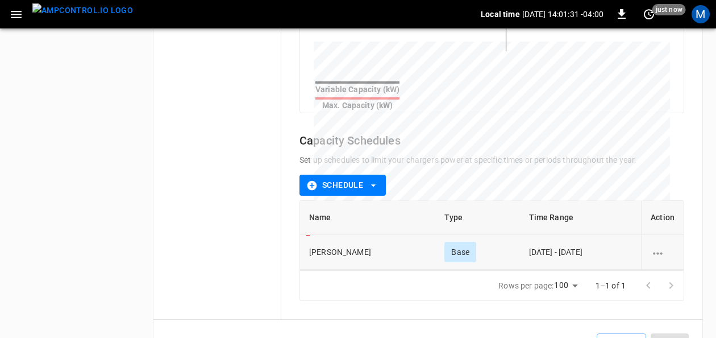
click at [657, 246] on icon "schedule options" at bounding box center [658, 253] width 14 height 14
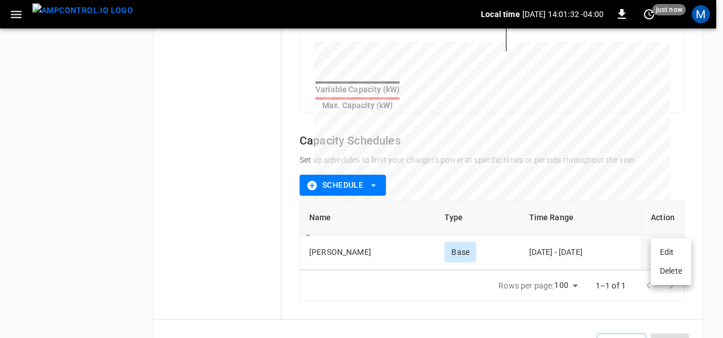
click at [660, 255] on li "Edit" at bounding box center [671, 252] width 40 height 19
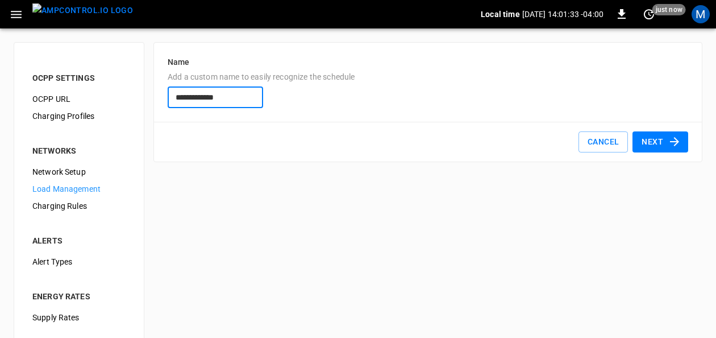
click at [658, 142] on button "Next" at bounding box center [661, 141] width 56 height 21
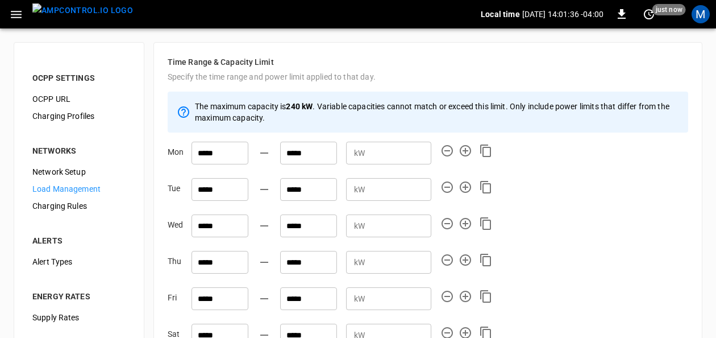
click at [419, 155] on input "**" at bounding box center [401, 152] width 62 height 21
type input "**"
click at [419, 155] on input "**" at bounding box center [401, 152] width 62 height 21
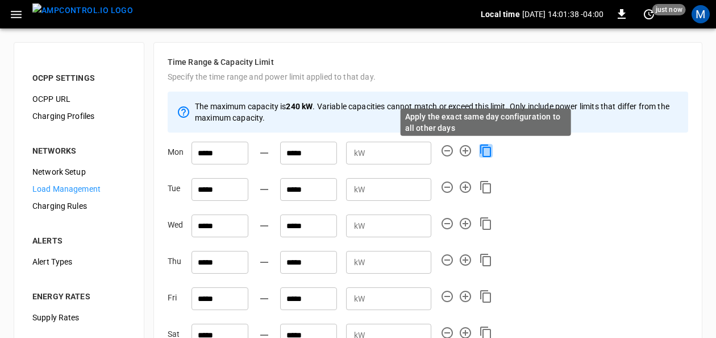
click at [490, 153] on icon "Apply the exact same day configuration to all other days" at bounding box center [486, 151] width 14 height 14
type input "**"
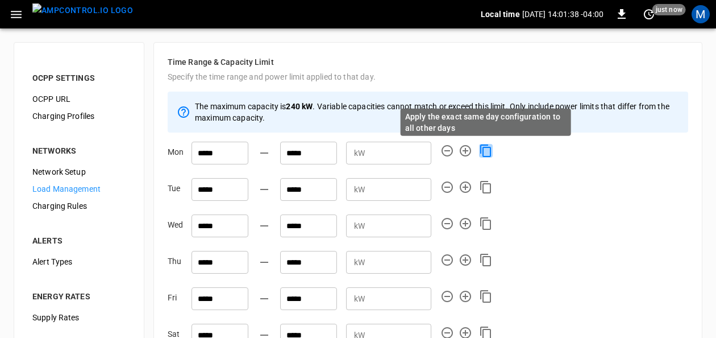
type input "**"
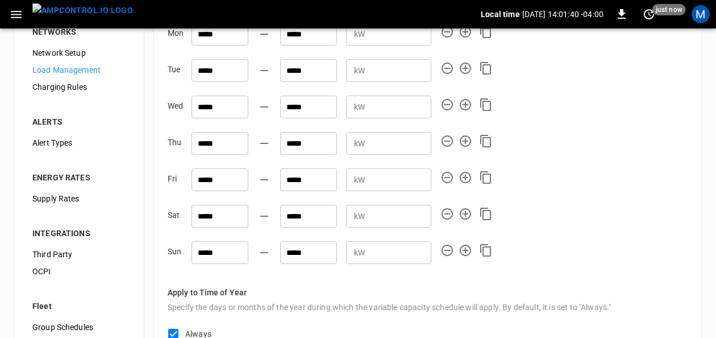
scroll to position [210, 0]
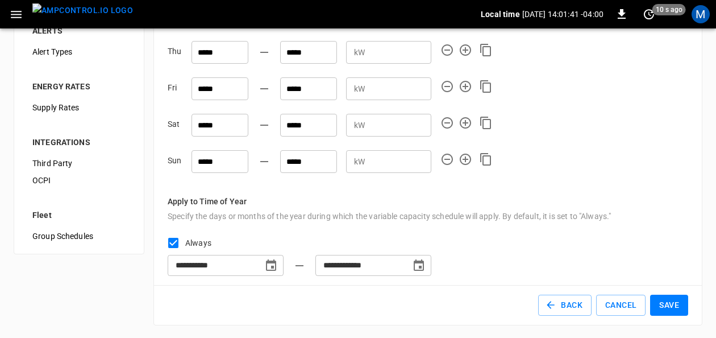
click at [679, 302] on button "Save" at bounding box center [669, 304] width 38 height 21
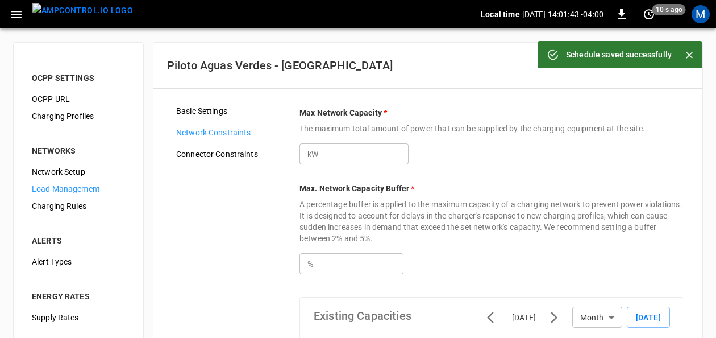
type input "***"
click at [82, 190] on span "Load Management" at bounding box center [78, 189] width 93 height 12
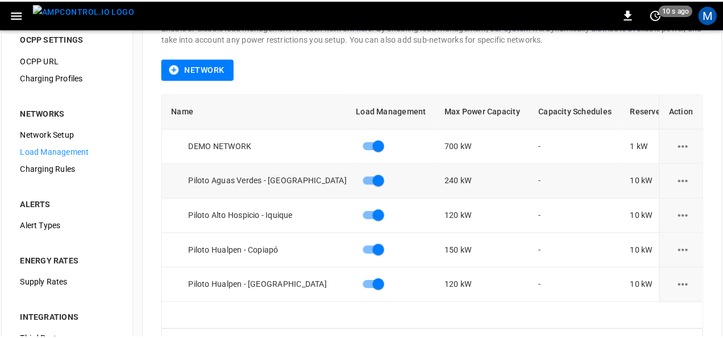
scroll to position [57, 0]
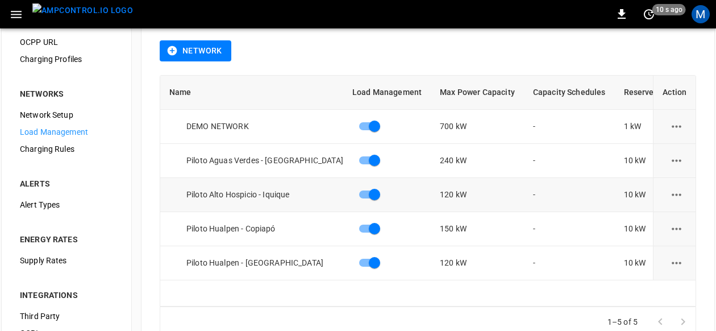
click at [682, 194] on icon "load management options" at bounding box center [677, 194] width 10 height 2
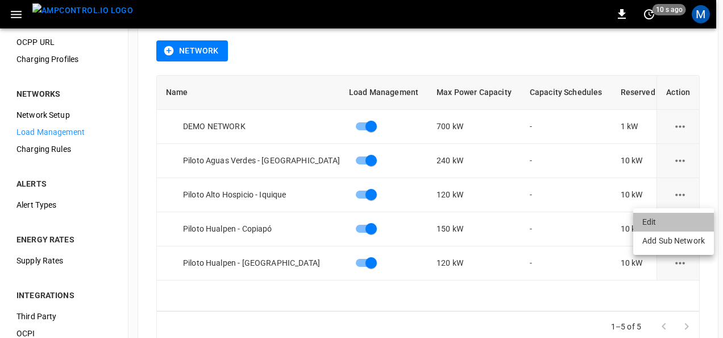
click at [674, 216] on li "Edit" at bounding box center [673, 222] width 81 height 19
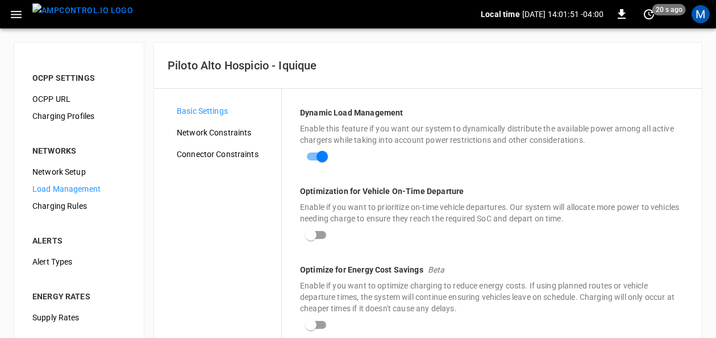
click at [234, 130] on span "Network Constraints" at bounding box center [225, 133] width 96 height 12
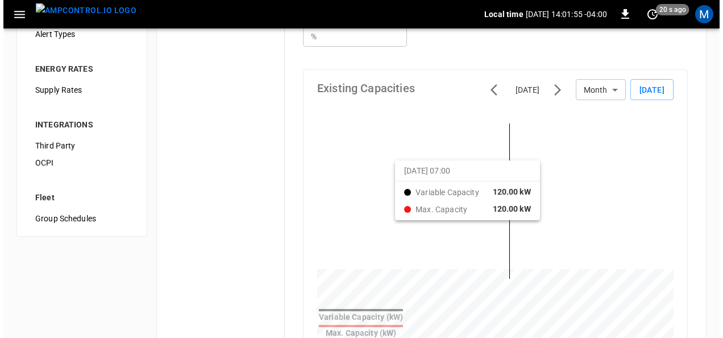
scroll to position [455, 0]
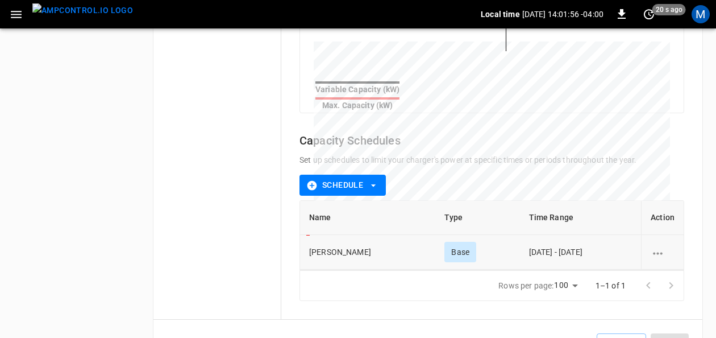
click at [658, 246] on icon "schedule options" at bounding box center [658, 253] width 14 height 14
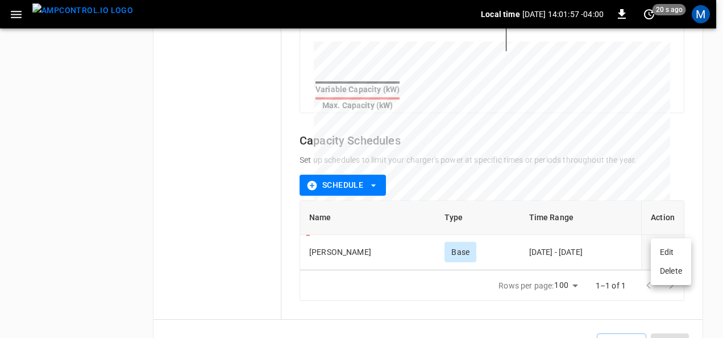
click at [659, 255] on li "Edit" at bounding box center [671, 252] width 40 height 19
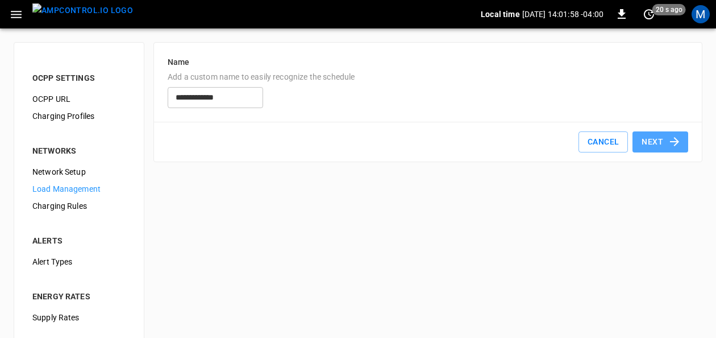
click at [650, 138] on button "Next" at bounding box center [661, 141] width 56 height 21
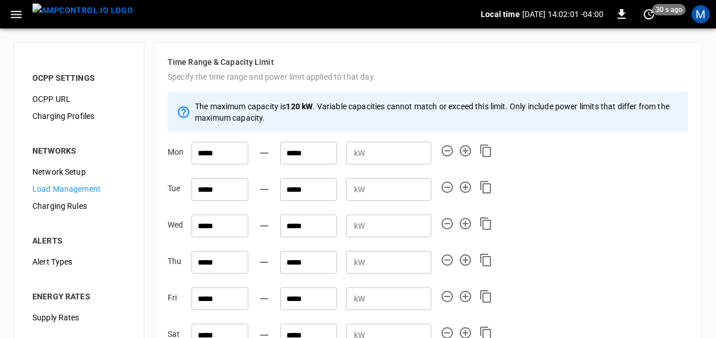
click at [80, 184] on span "Load Management" at bounding box center [78, 189] width 93 height 12
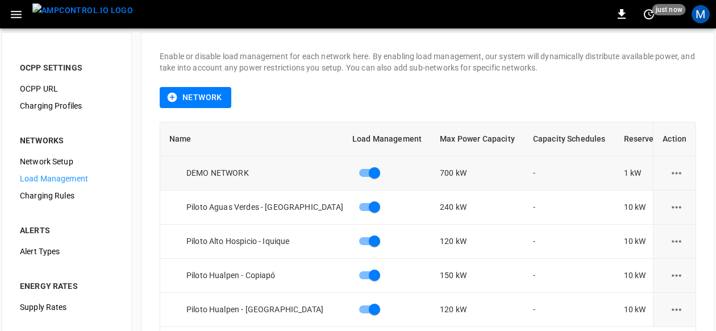
scroll to position [146, 0]
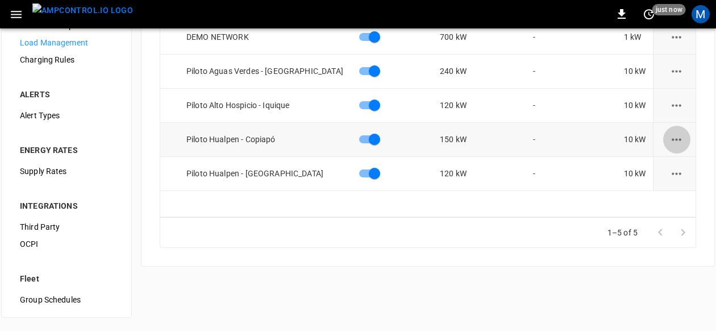
click at [682, 138] on icon "load management options" at bounding box center [677, 139] width 10 height 2
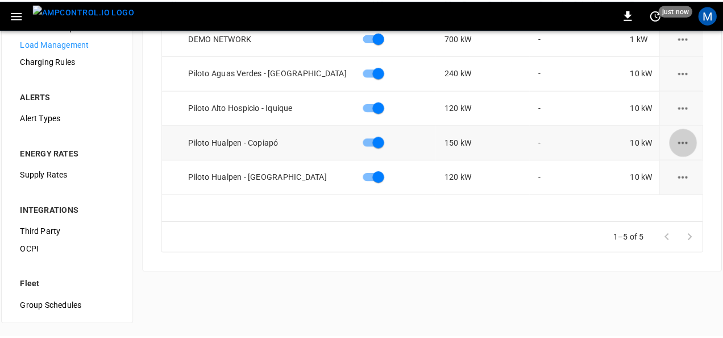
scroll to position [139, 0]
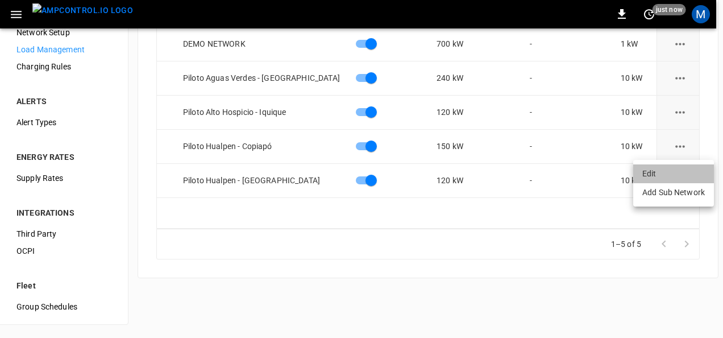
click at [651, 166] on li "Edit" at bounding box center [673, 173] width 81 height 19
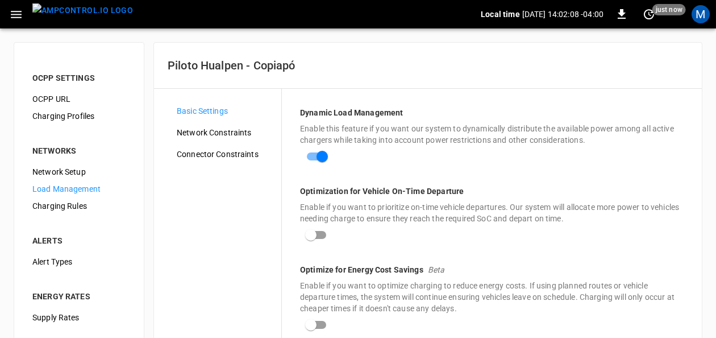
click at [229, 151] on span "Connector Constraints" at bounding box center [225, 154] width 96 height 12
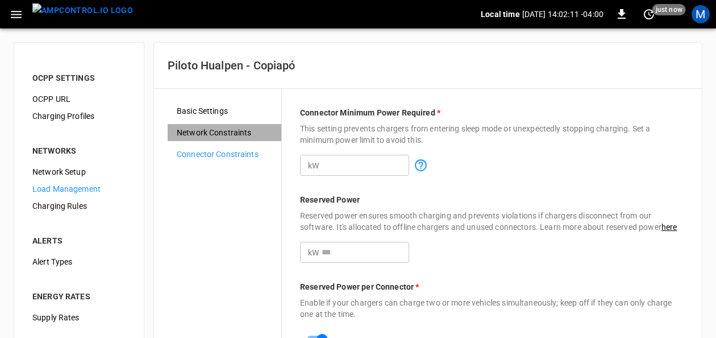
click at [232, 132] on span "Network Constraints" at bounding box center [225, 133] width 96 height 12
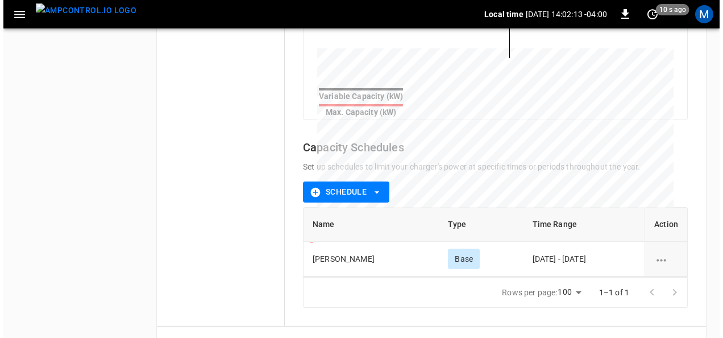
scroll to position [490, 0]
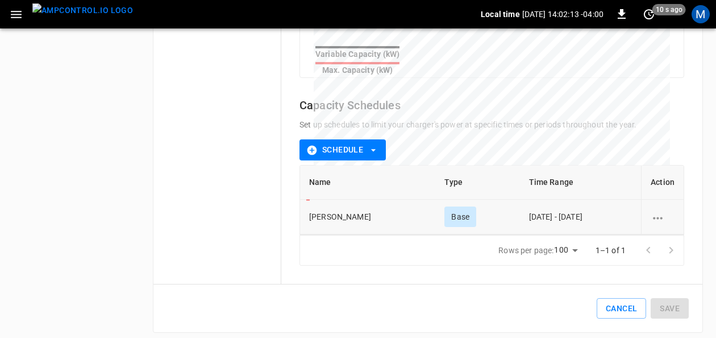
click at [662, 217] on icon "schedule options" at bounding box center [658, 218] width 10 height 2
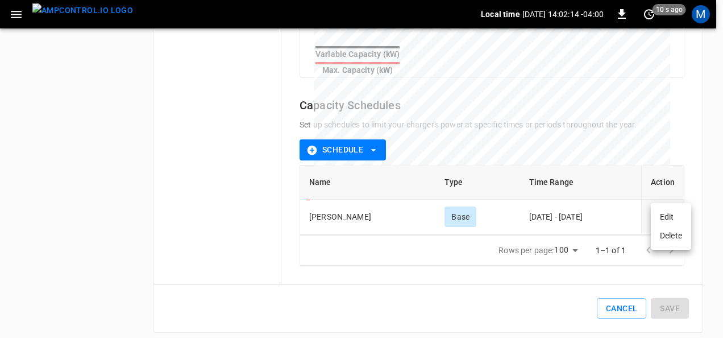
click at [667, 217] on li "Edit" at bounding box center [671, 217] width 40 height 19
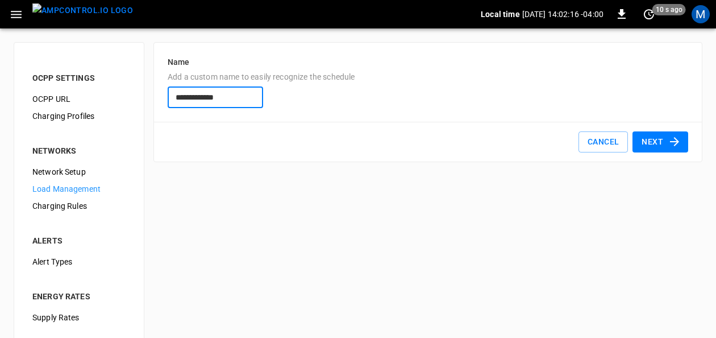
click at [663, 139] on button "Next" at bounding box center [661, 141] width 56 height 21
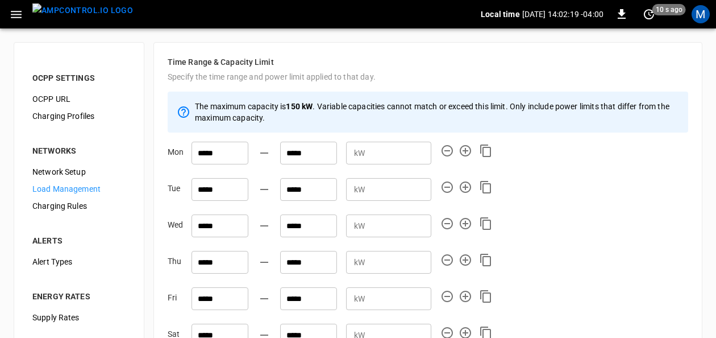
click at [81, 190] on span "Load Management" at bounding box center [78, 189] width 93 height 12
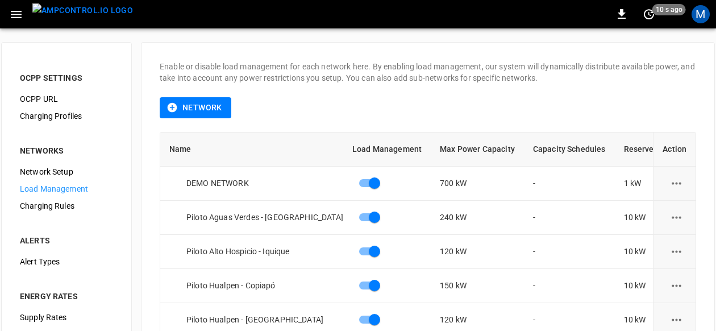
click at [17, 11] on icon "button" at bounding box center [16, 14] width 11 height 7
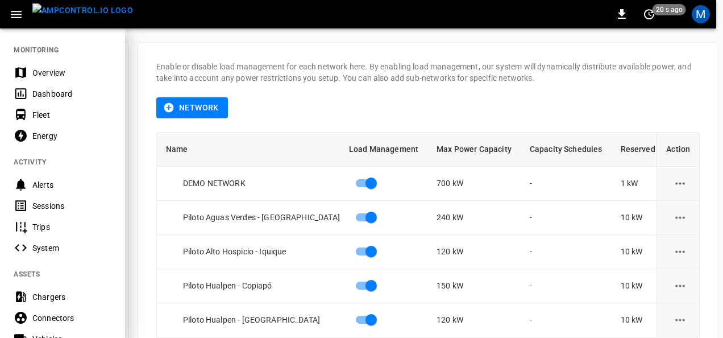
drag, startPoint x: 51, startPoint y: 78, endPoint x: 103, endPoint y: 82, distance: 52.5
click at [51, 78] on div "Overview" at bounding box center [71, 72] width 79 height 11
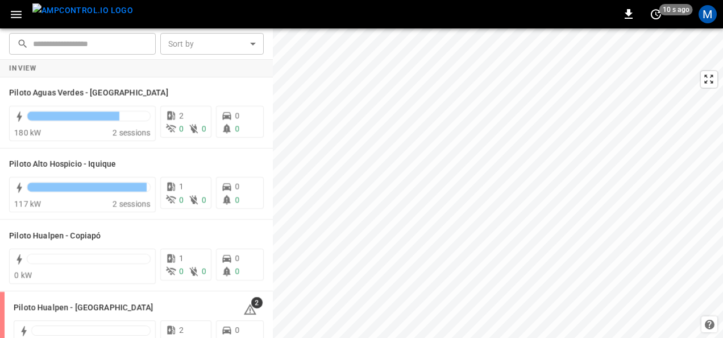
click at [17, 10] on icon "button" at bounding box center [16, 14] width 14 height 14
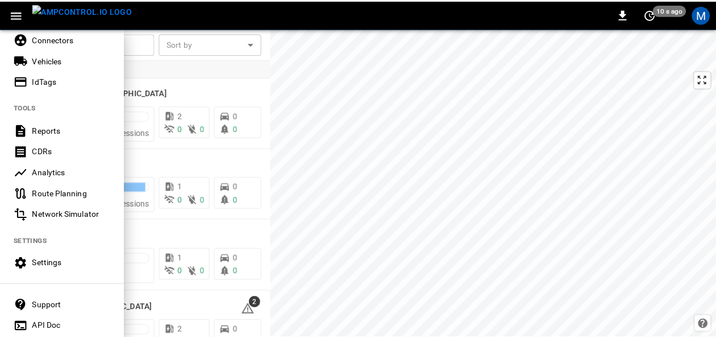
scroll to position [281, 0]
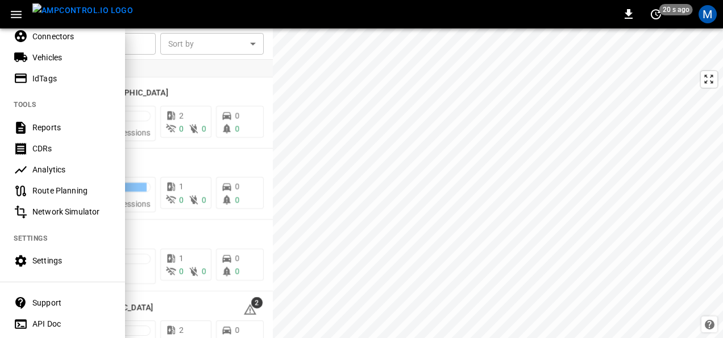
click at [31, 264] on div "Settings" at bounding box center [62, 260] width 125 height 21
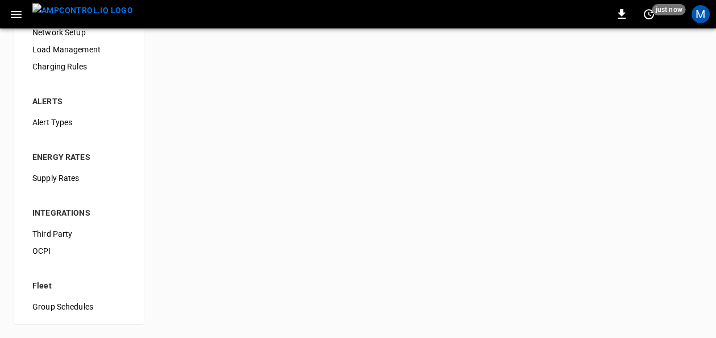
scroll to position [26, 0]
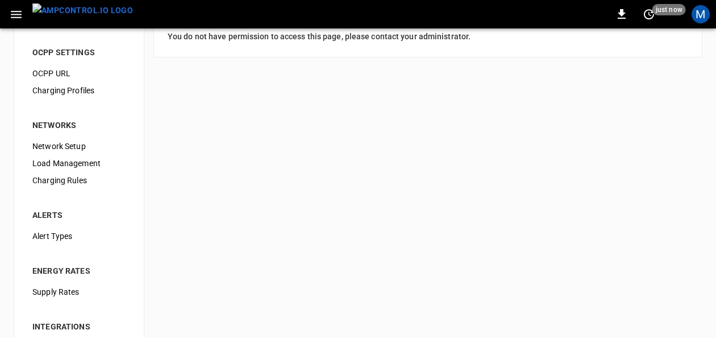
click at [77, 163] on span "Load Management" at bounding box center [78, 163] width 93 height 12
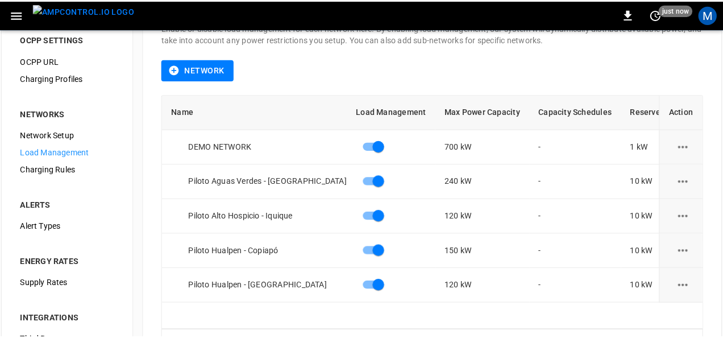
scroll to position [57, 0]
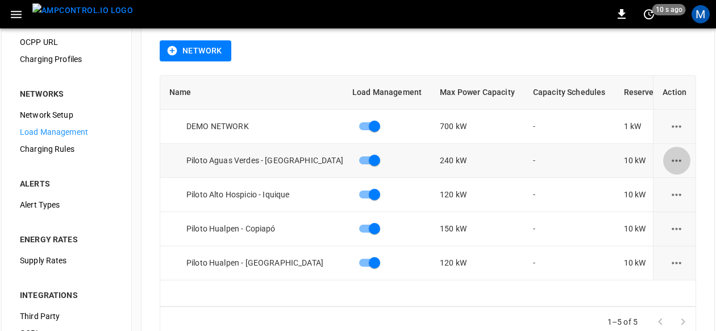
click at [682, 164] on icon "load management options" at bounding box center [677, 161] width 14 height 14
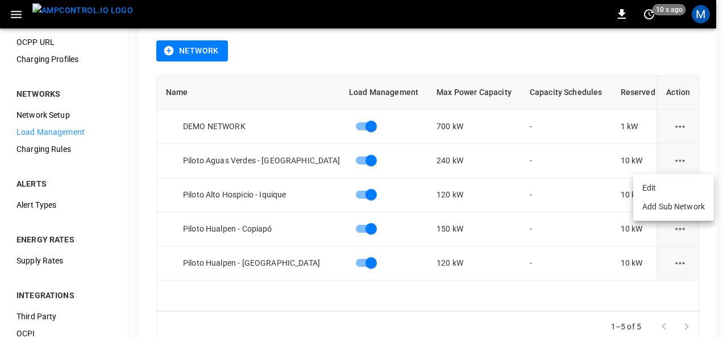
click at [670, 193] on li "Edit" at bounding box center [673, 188] width 81 height 19
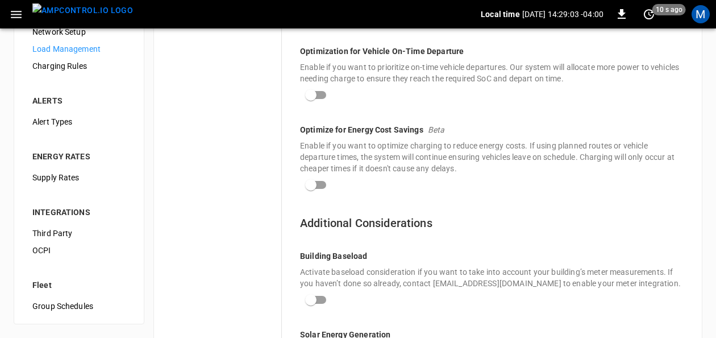
scroll to position [26, 0]
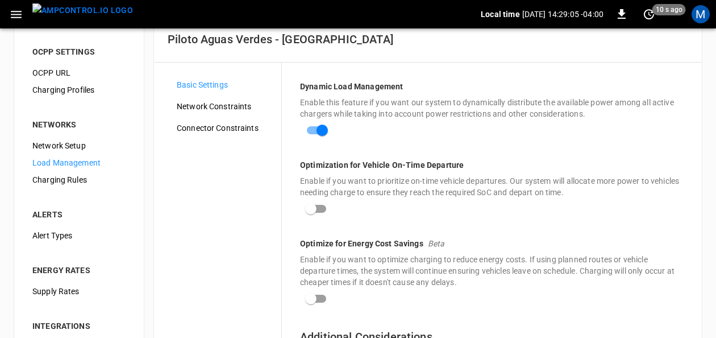
click at [233, 105] on span "Network Constraints" at bounding box center [225, 107] width 96 height 12
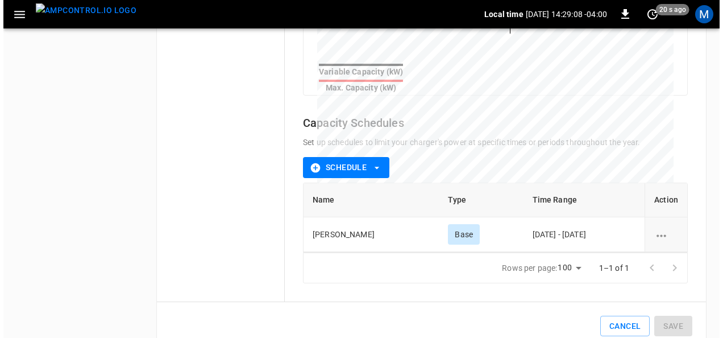
scroll to position [490, 0]
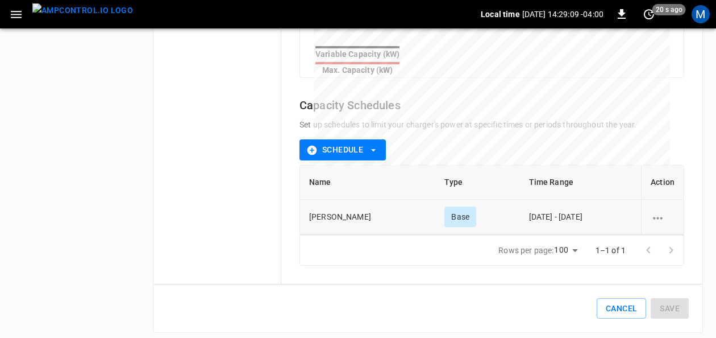
click at [664, 214] on icon "schedule options" at bounding box center [658, 218] width 14 height 14
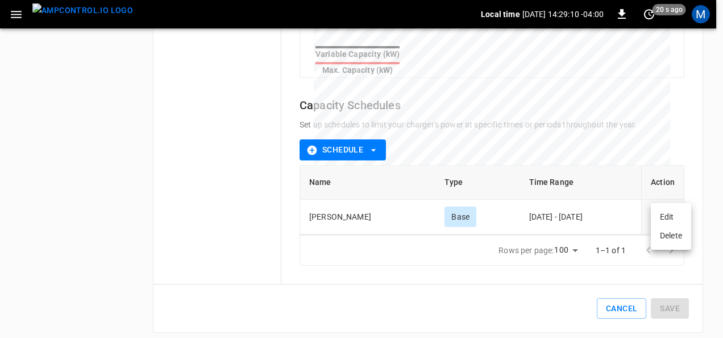
click at [661, 221] on li "Edit" at bounding box center [671, 217] width 40 height 19
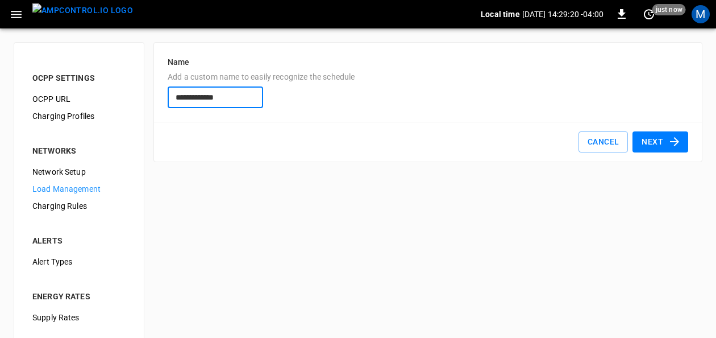
click at [658, 136] on button "Next" at bounding box center [661, 141] width 56 height 21
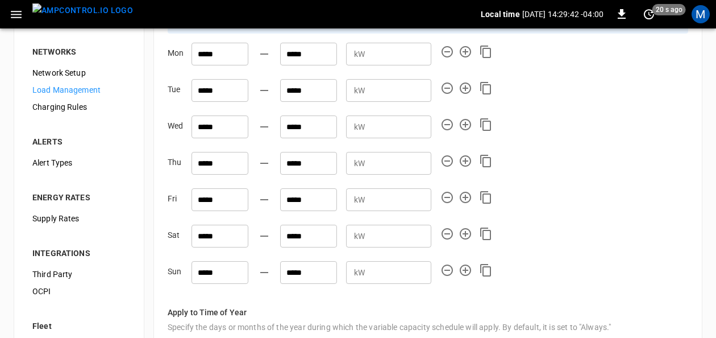
scroll to position [99, 0]
click at [56, 90] on span "Load Management" at bounding box center [78, 90] width 93 height 12
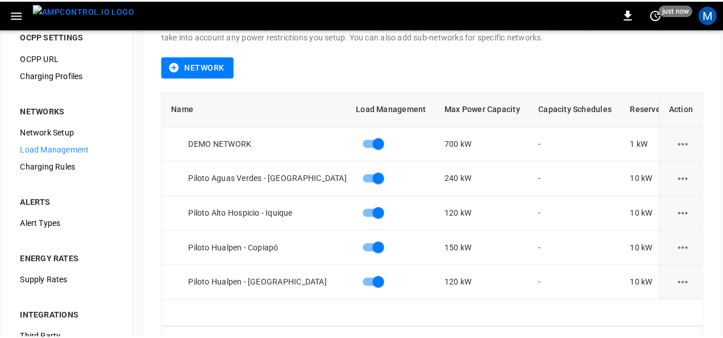
scroll to position [57, 0]
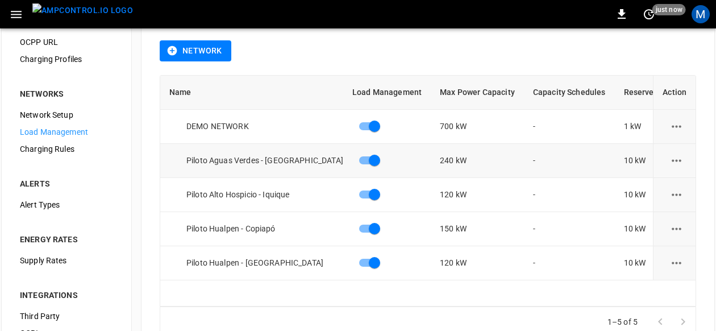
click at [681, 158] on icon "load management options" at bounding box center [677, 161] width 14 height 14
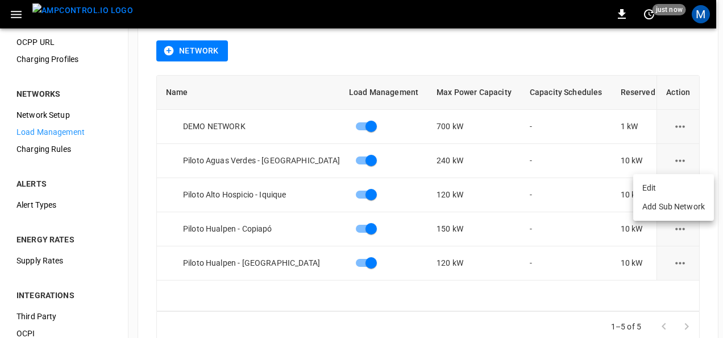
click at [678, 181] on li "Edit" at bounding box center [673, 188] width 81 height 19
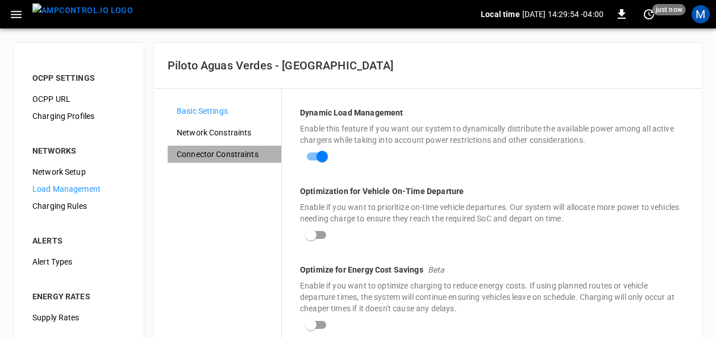
click at [242, 152] on span "Connector Constraints" at bounding box center [225, 154] width 96 height 12
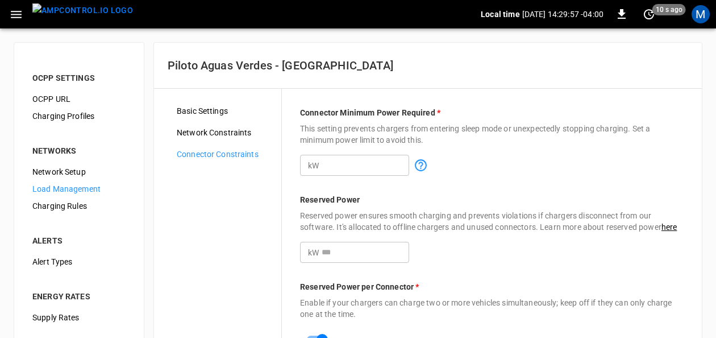
click at [236, 130] on span "Network Constraints" at bounding box center [225, 133] width 96 height 12
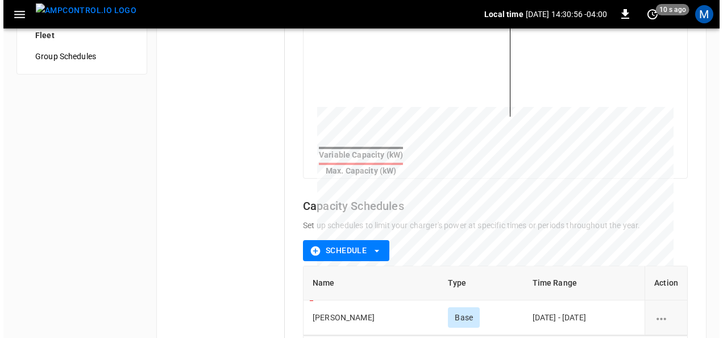
scroll to position [490, 0]
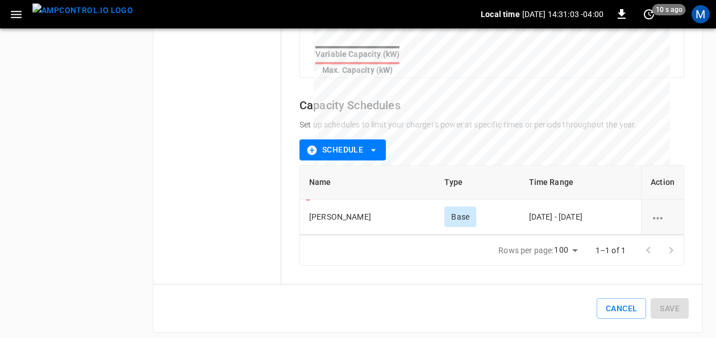
click at [663, 211] on icon "schedule options" at bounding box center [658, 218] width 14 height 14
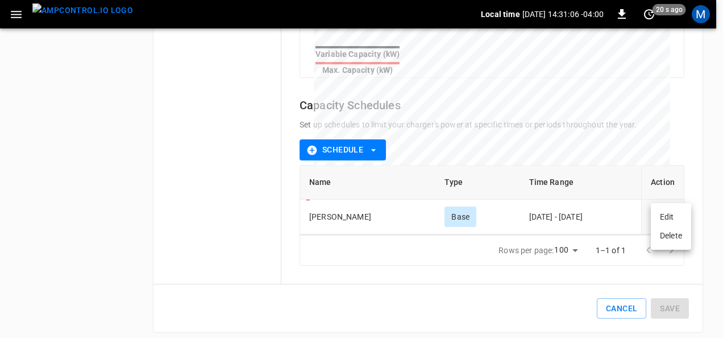
click at [663, 215] on li "Edit" at bounding box center [671, 217] width 40 height 19
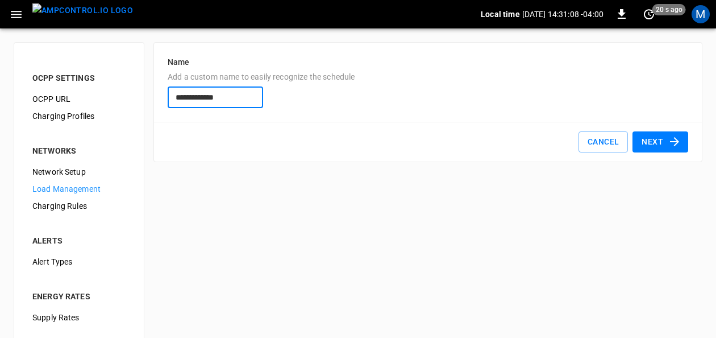
click at [669, 146] on icon "button" at bounding box center [675, 142] width 14 height 14
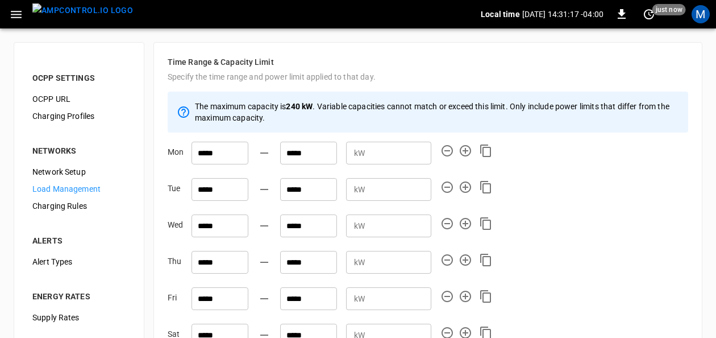
click at [92, 191] on span "Load Management" at bounding box center [78, 189] width 93 height 12
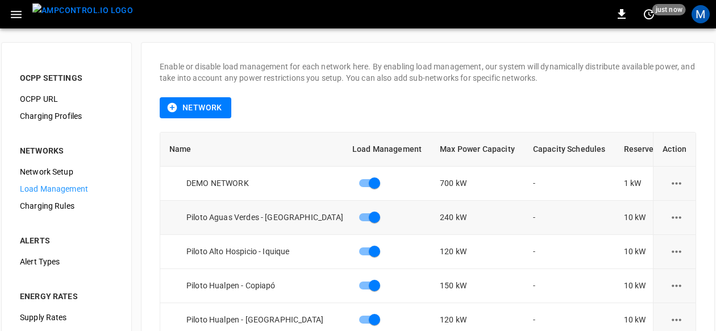
click at [679, 218] on icon "load management options" at bounding box center [677, 217] width 14 height 14
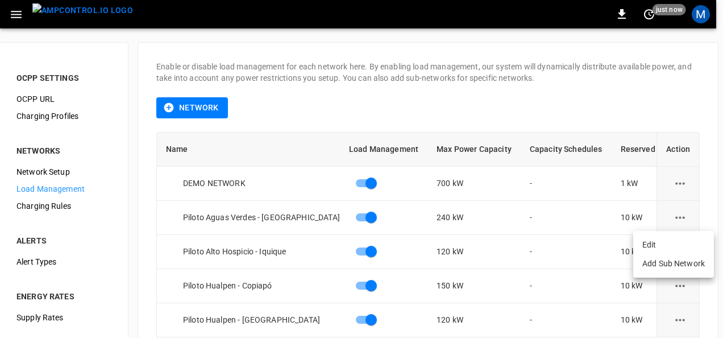
click at [680, 239] on li "Edit" at bounding box center [673, 244] width 81 height 19
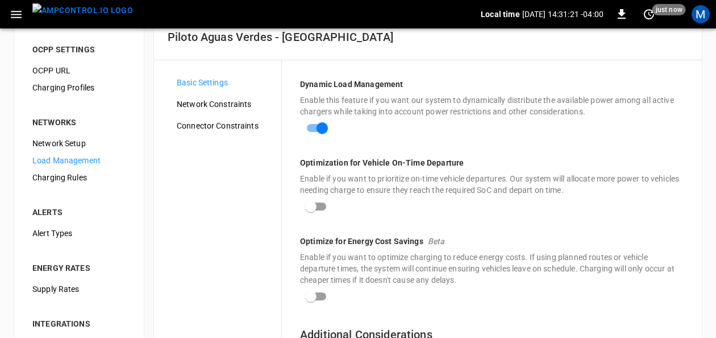
scroll to position [30, 0]
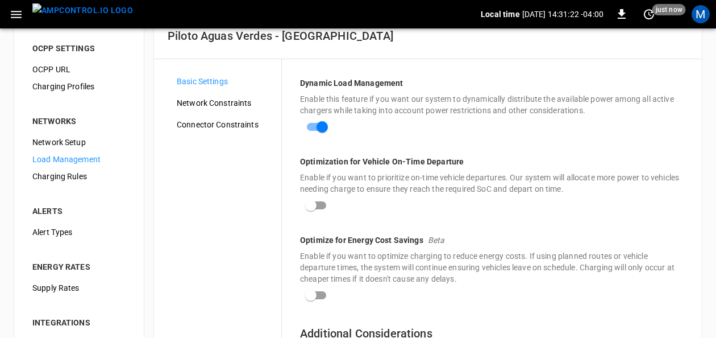
click at [225, 101] on span "Network Constraints" at bounding box center [225, 103] width 96 height 12
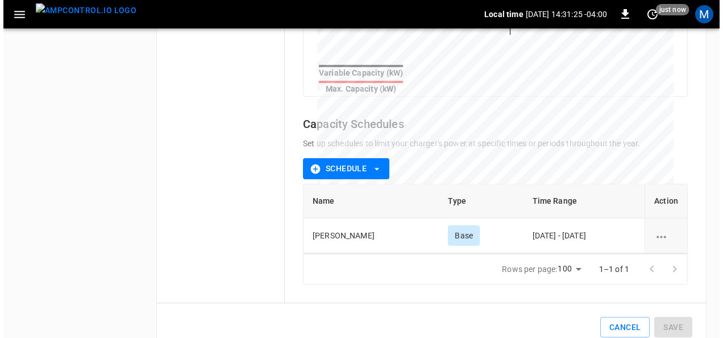
scroll to position [476, 0]
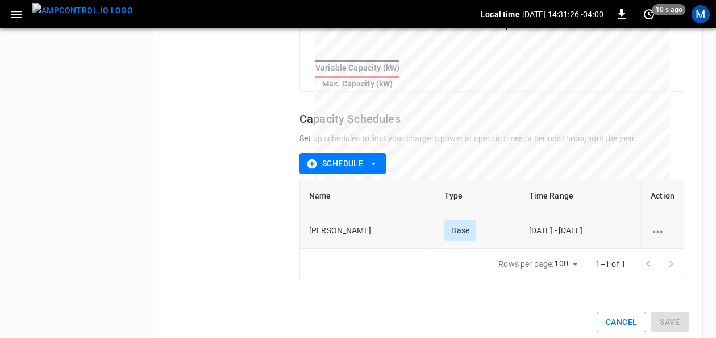
click at [652, 226] on icon "schedule options" at bounding box center [658, 232] width 14 height 14
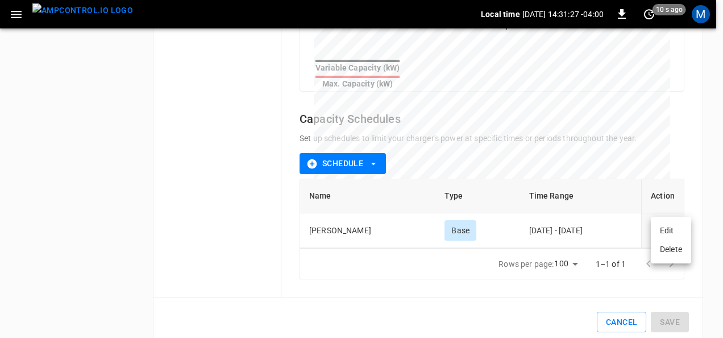
click at [658, 233] on li "Edit" at bounding box center [671, 230] width 40 height 19
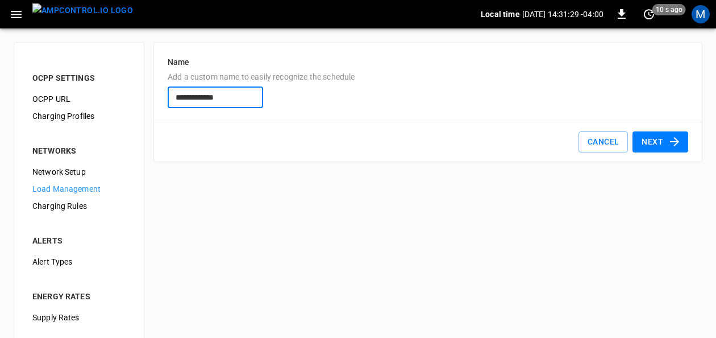
click at [669, 145] on icon "button" at bounding box center [675, 142] width 14 height 14
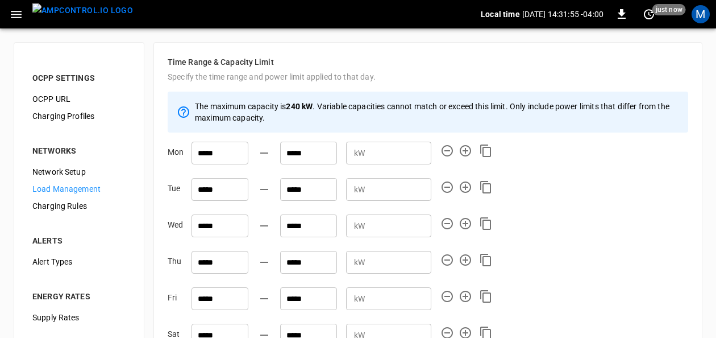
click at [57, 186] on span "Load Management" at bounding box center [78, 189] width 93 height 12
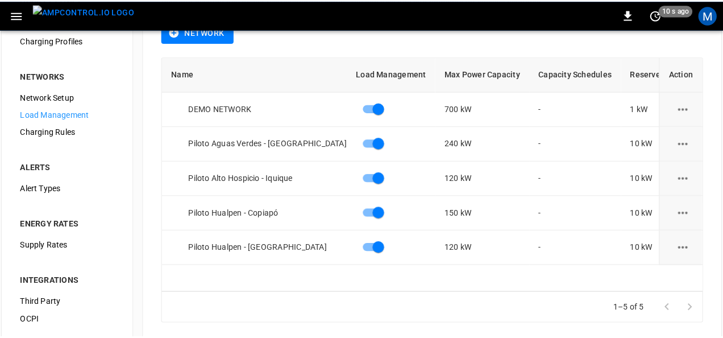
scroll to position [80, 0]
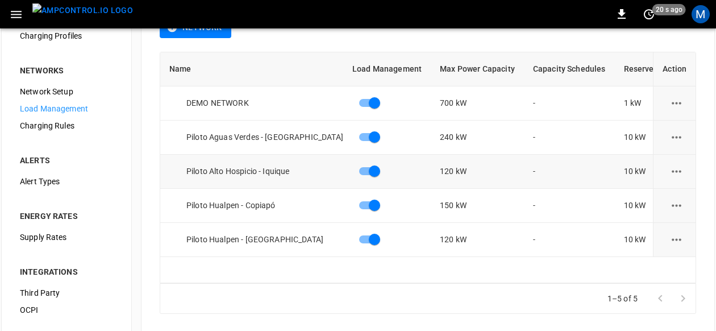
click at [682, 170] on icon "load management options" at bounding box center [677, 171] width 10 height 2
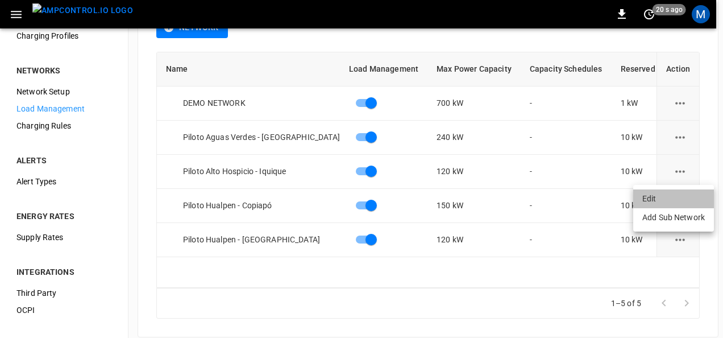
click at [669, 196] on li "Edit" at bounding box center [673, 198] width 81 height 19
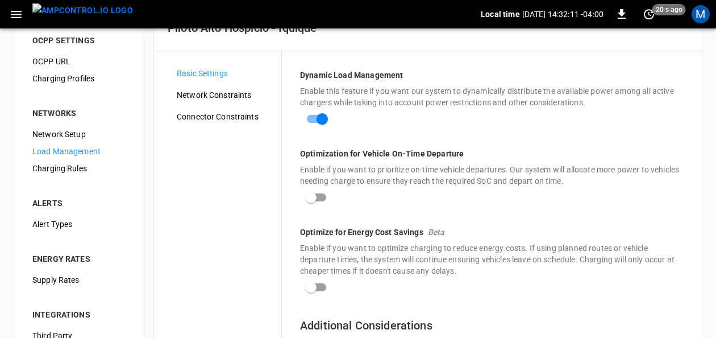
scroll to position [29, 0]
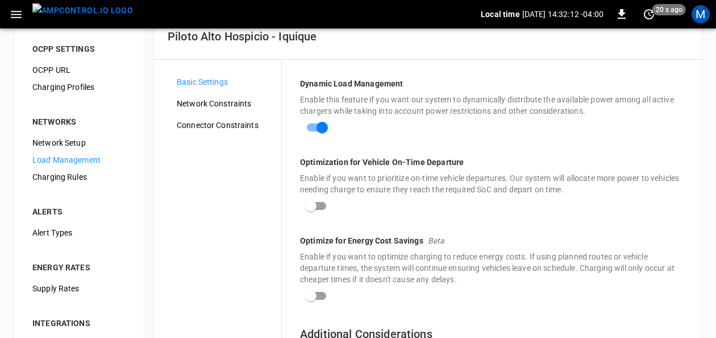
click at [205, 98] on span "Network Constraints" at bounding box center [225, 104] width 96 height 12
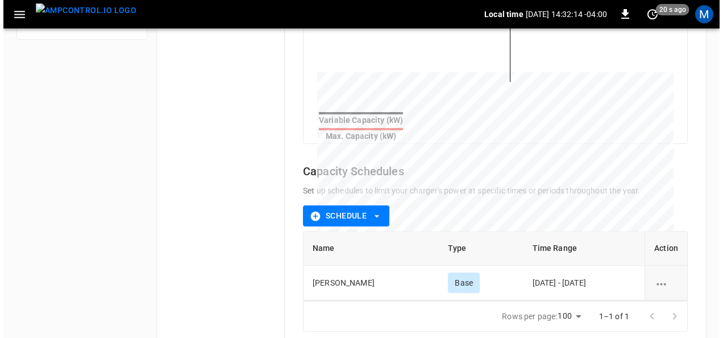
scroll to position [490, 0]
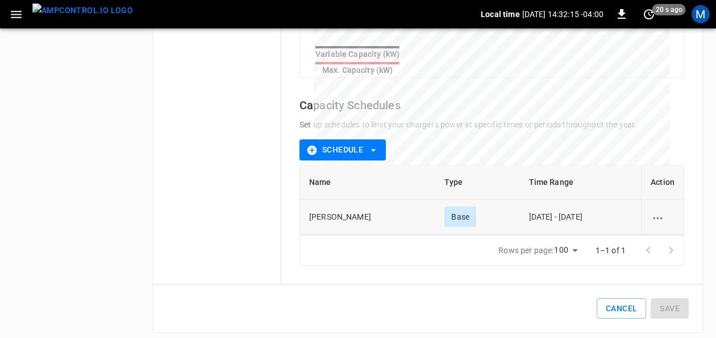
click at [664, 217] on icon "schedule options" at bounding box center [658, 218] width 14 height 14
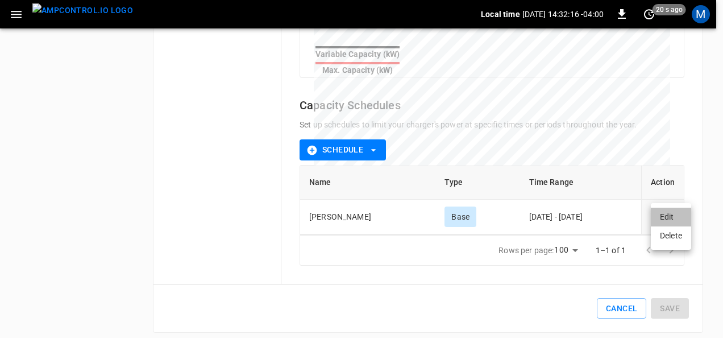
click at [662, 213] on li "Edit" at bounding box center [671, 217] width 40 height 19
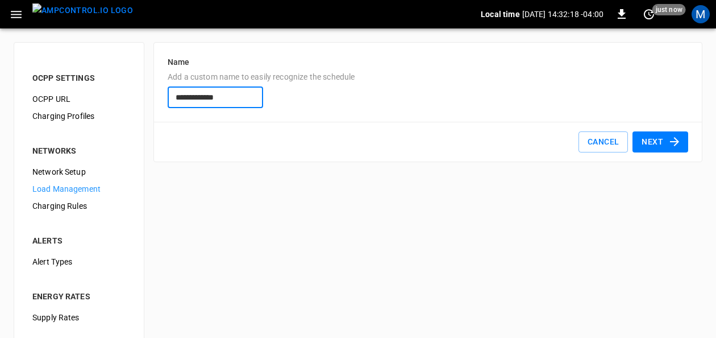
click at [668, 146] on icon "button" at bounding box center [675, 142] width 14 height 14
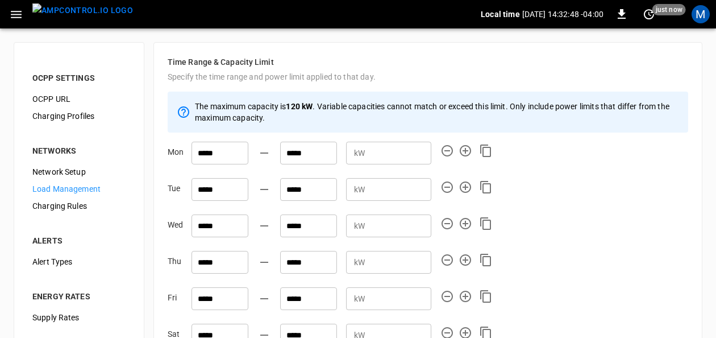
click at [69, 194] on span "Load Management" at bounding box center [78, 189] width 93 height 12
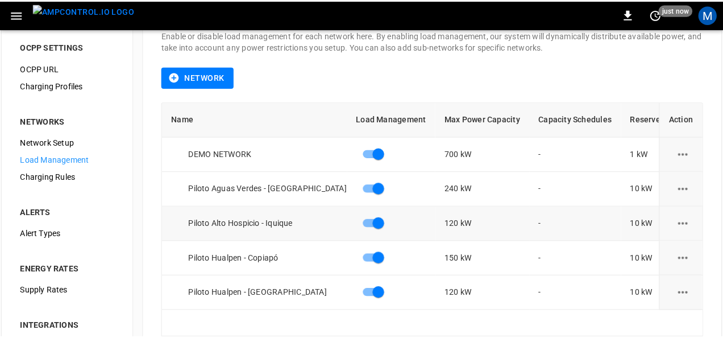
scroll to position [57, 0]
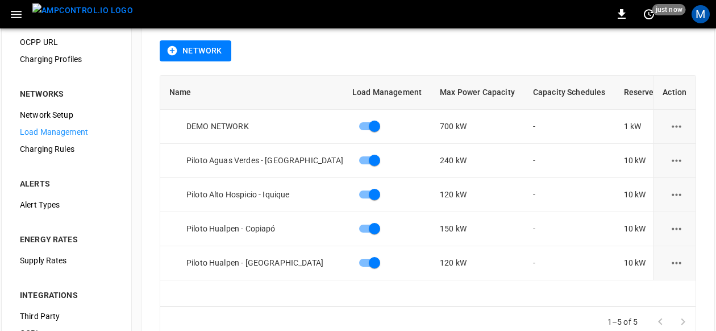
click at [678, 225] on icon "load management options" at bounding box center [677, 229] width 14 height 14
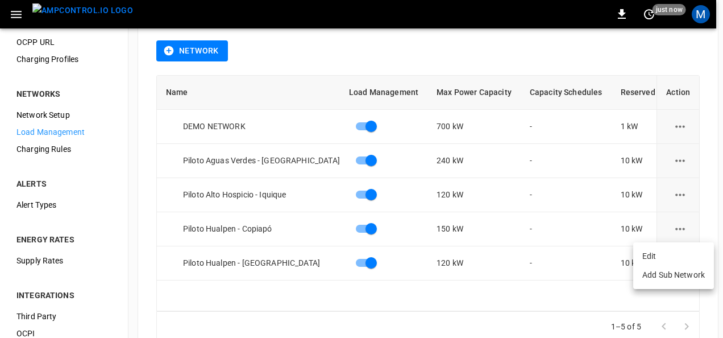
click at [669, 259] on li "Edit" at bounding box center [673, 256] width 81 height 19
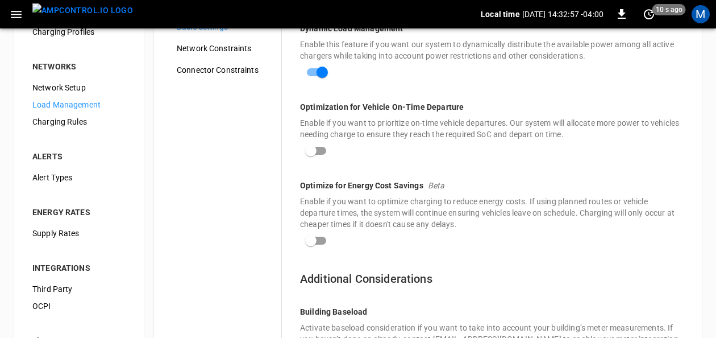
scroll to position [74, 0]
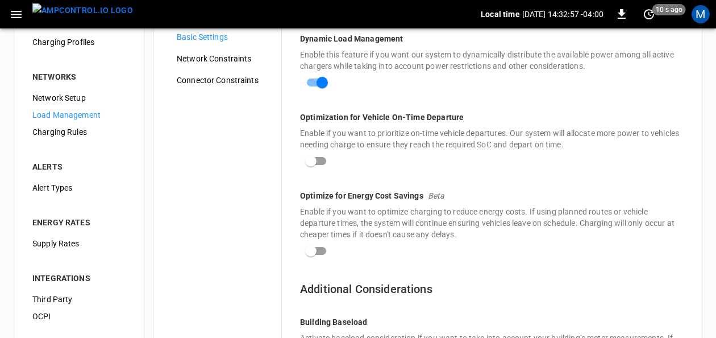
click at [208, 55] on span "Network Constraints" at bounding box center [225, 59] width 96 height 12
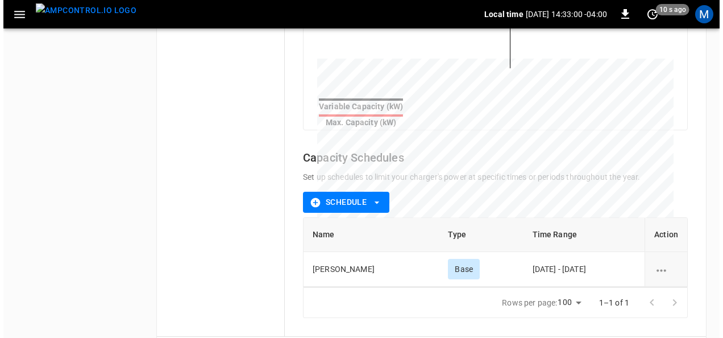
scroll to position [439, 0]
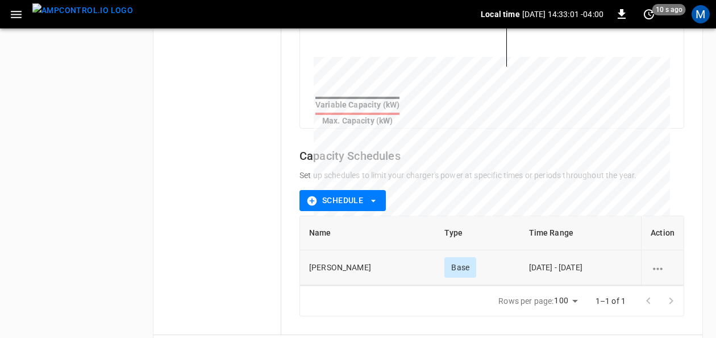
click at [655, 264] on icon "schedule options" at bounding box center [658, 269] width 14 height 14
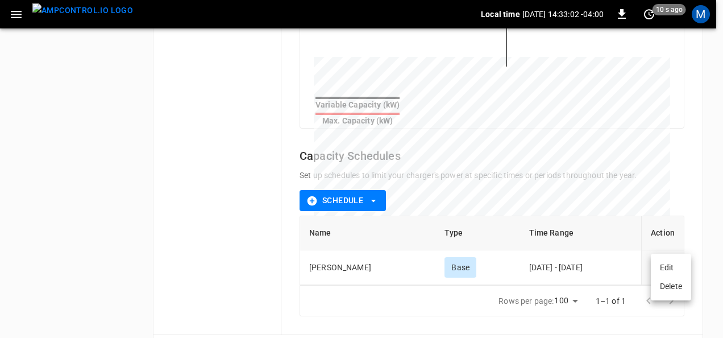
click at [665, 271] on li "Edit" at bounding box center [671, 267] width 40 height 19
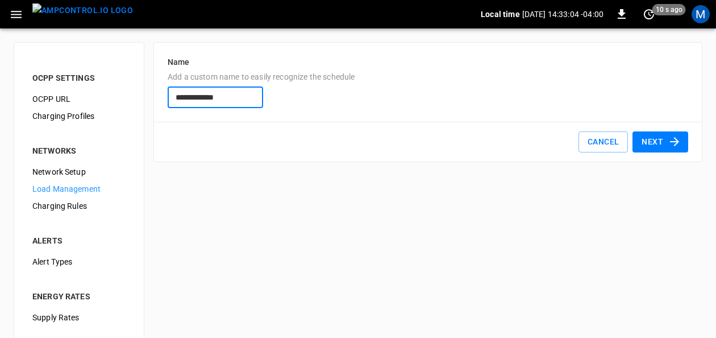
click at [662, 138] on button "Next" at bounding box center [661, 141] width 56 height 21
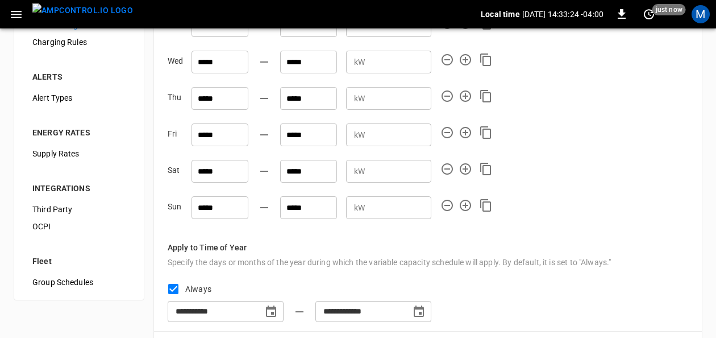
scroll to position [210, 0]
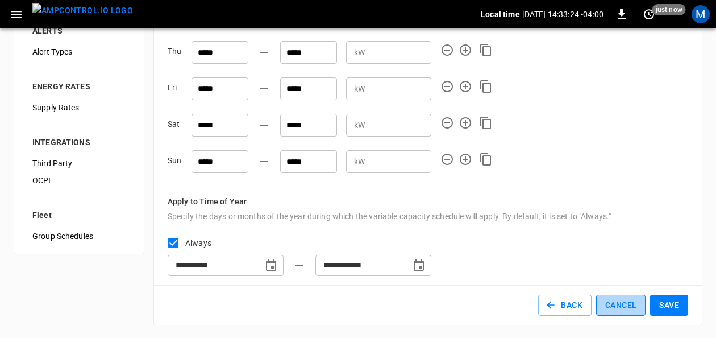
click at [611, 306] on button "Cancel" at bounding box center [620, 304] width 49 height 21
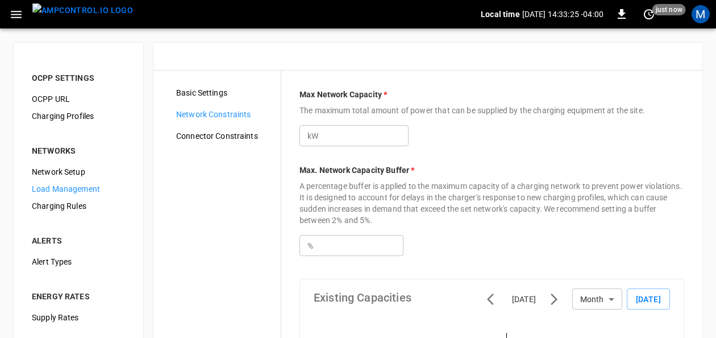
type input "***"
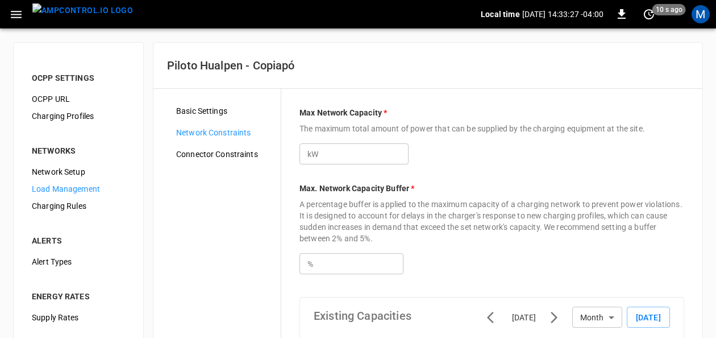
click at [100, 186] on span "Load Management" at bounding box center [78, 189] width 93 height 12
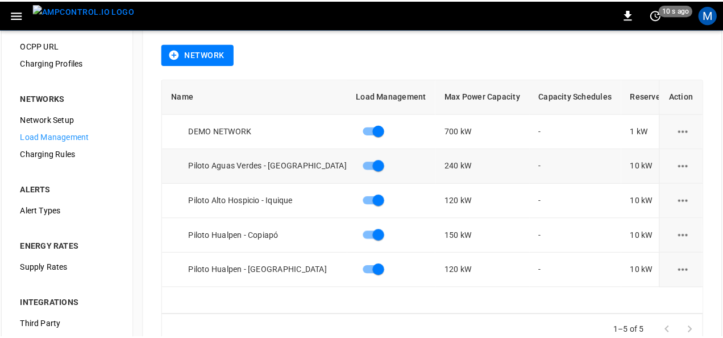
scroll to position [114, 0]
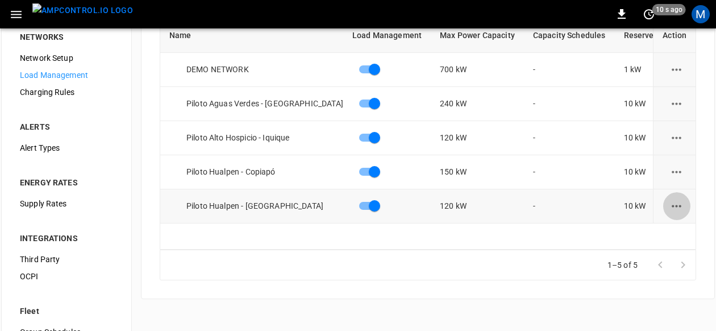
click at [682, 205] on icon "load management options" at bounding box center [677, 206] width 10 height 2
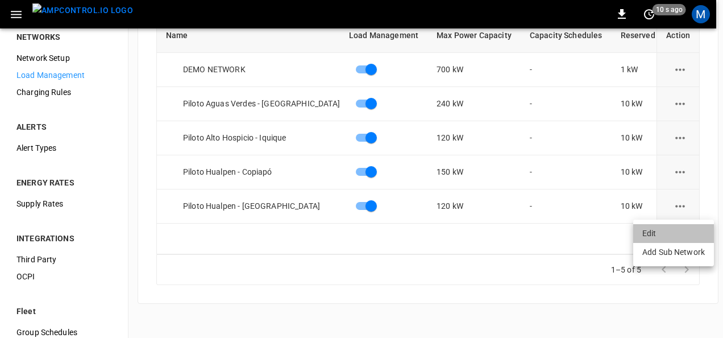
click at [668, 228] on li "Edit" at bounding box center [673, 233] width 81 height 19
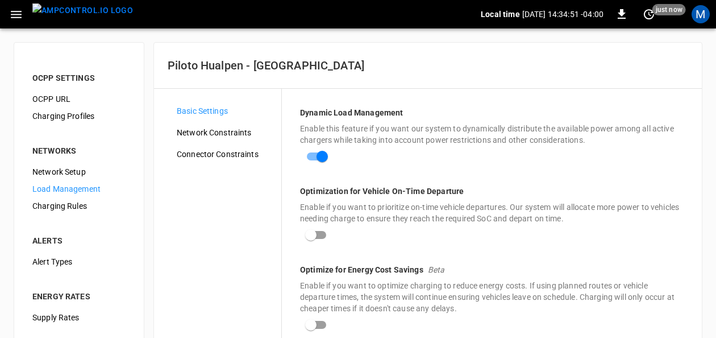
click at [558, 208] on p "Enable if you want to prioritize on-time vehicle departures. Our system will al…" at bounding box center [492, 212] width 384 height 23
click at [565, 213] on p "Enable if you want to prioritize on-time vehicle departures. Our system will al…" at bounding box center [492, 212] width 384 height 23
drag, startPoint x: 567, startPoint y: 218, endPoint x: 537, endPoint y: 219, distance: 30.7
click at [537, 219] on p "Enable if you want to prioritize on-time vehicle departures. Our system will al…" at bounding box center [492, 212] width 384 height 23
click at [536, 217] on p "Enable if you want to prioritize on-time vehicle departures. Our system will al…" at bounding box center [492, 212] width 384 height 23
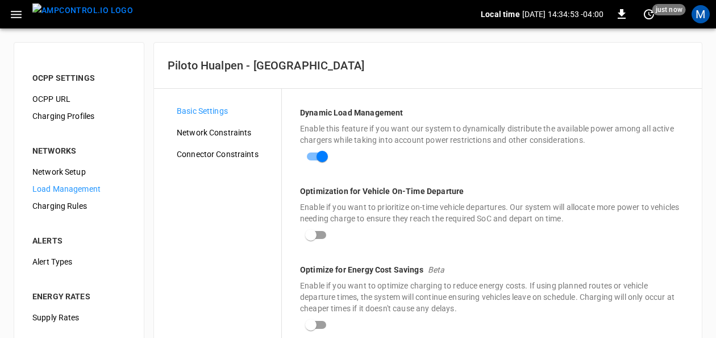
click at [522, 211] on p "Enable if you want to prioritize on-time vehicle departures. Our system will al…" at bounding box center [492, 212] width 384 height 23
click at [521, 208] on p "Enable if you want to prioritize on-time vehicle departures. Our system will al…" at bounding box center [492, 212] width 384 height 23
drag, startPoint x: 521, startPoint y: 208, endPoint x: 528, endPoint y: 208, distance: 7.4
click at [528, 208] on p "Enable if you want to prioritize on-time vehicle departures. Our system will al…" at bounding box center [492, 212] width 384 height 23
drag, startPoint x: 528, startPoint y: 208, endPoint x: 538, endPoint y: 206, distance: 10.4
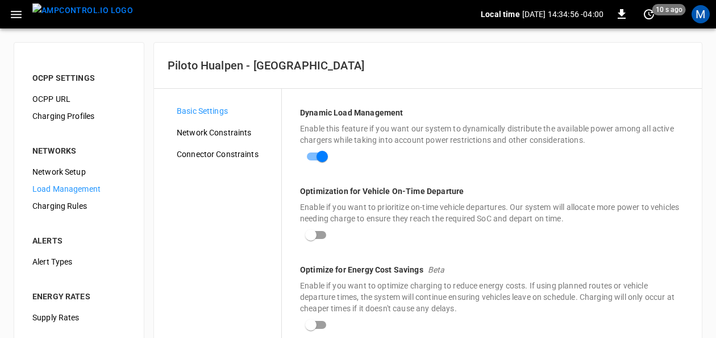
click at [538, 206] on p "Enable if you want to prioritize on-time vehicle departures. Our system will al…" at bounding box center [492, 212] width 384 height 23
drag, startPoint x: 528, startPoint y: 206, endPoint x: 551, endPoint y: 203, distance: 24.0
click at [551, 203] on p "Enable if you want to prioritize on-time vehicle departures. Our system will al…" at bounding box center [492, 212] width 384 height 23
click at [554, 205] on p "Enable if you want to prioritize on-time vehicle departures. Our system will al…" at bounding box center [492, 212] width 384 height 23
drag, startPoint x: 555, startPoint y: 202, endPoint x: 566, endPoint y: 206, distance: 12.0
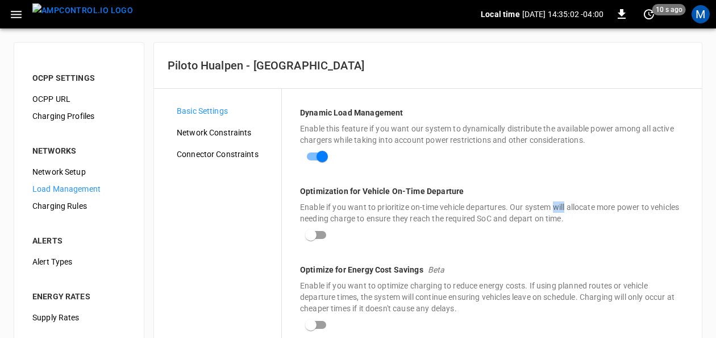
click at [566, 206] on p "Enable if you want to prioritize on-time vehicle departures. Our system will al…" at bounding box center [492, 212] width 384 height 23
drag, startPoint x: 566, startPoint y: 206, endPoint x: 571, endPoint y: 226, distance: 20.4
click at [571, 226] on div "Optimization for Vehicle On-Time Departure Enable if you want to prioritize on-…" at bounding box center [492, 215] width 384 height 60
click at [200, 128] on span "Network Constraints" at bounding box center [225, 133] width 96 height 12
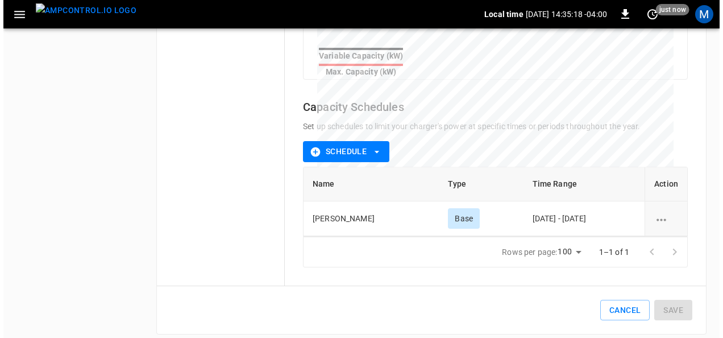
scroll to position [490, 0]
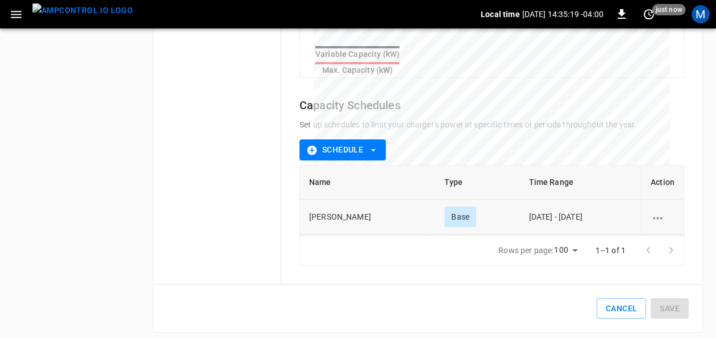
click at [653, 211] on icon "schedule options" at bounding box center [658, 218] width 14 height 14
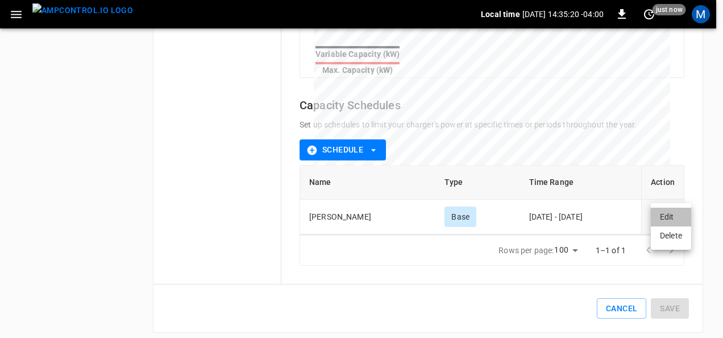
click at [653, 217] on li "Edit" at bounding box center [671, 217] width 40 height 19
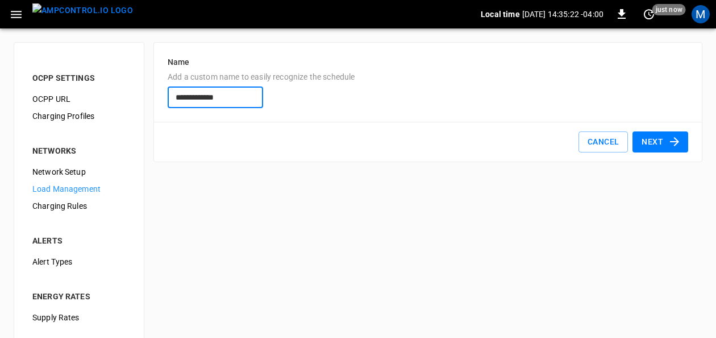
click at [642, 138] on button "Next" at bounding box center [661, 141] width 56 height 21
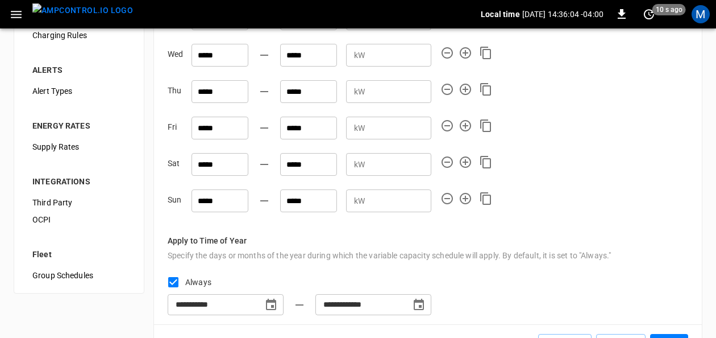
scroll to position [57, 0]
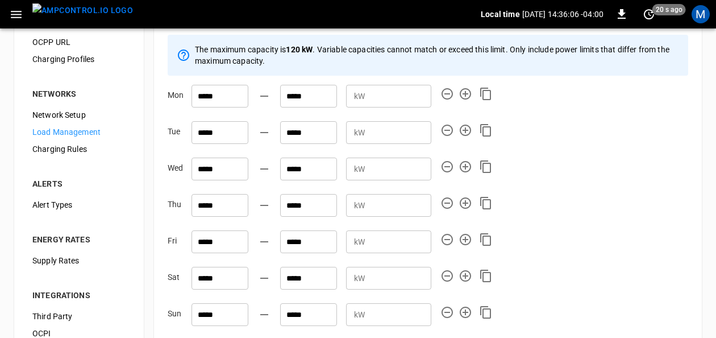
click at [78, 151] on span "Charging Rules" at bounding box center [78, 149] width 93 height 12
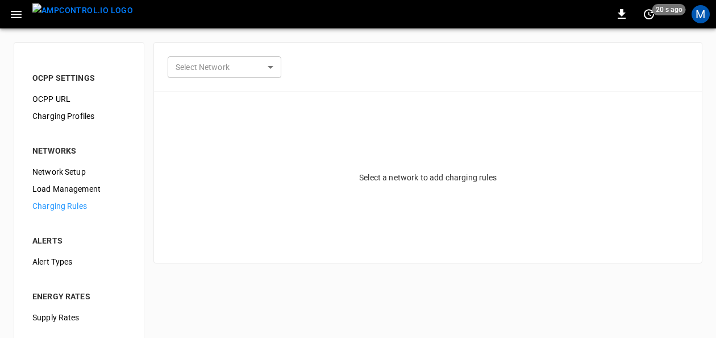
click at [268, 64] on body "0 20 s ago M OCPP SETTINGS OCPP URL Charging Profiles NETWORKS Network Setup Lo…" at bounding box center [358, 239] width 716 height 478
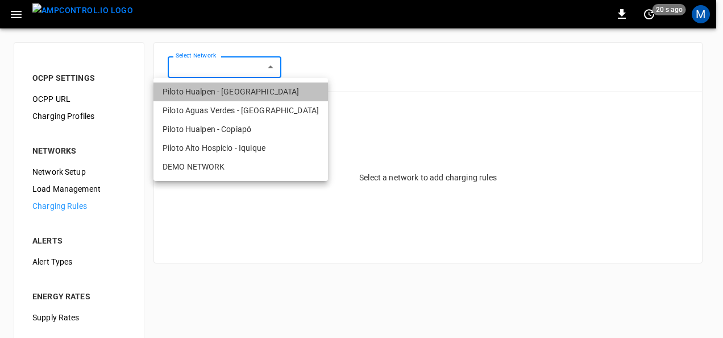
click at [247, 96] on li "Piloto Hualpen - [GEOGRAPHIC_DATA]" at bounding box center [241, 91] width 175 height 19
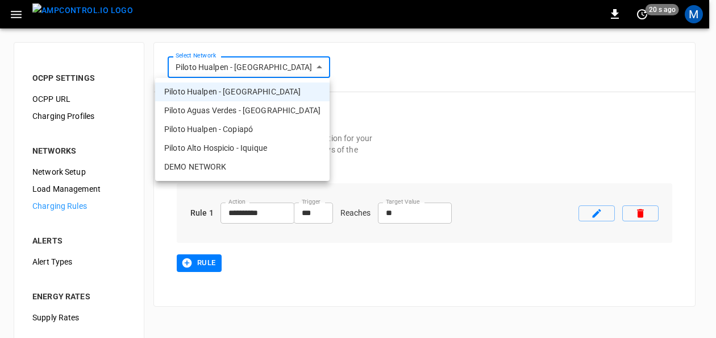
click at [271, 66] on body "**********" at bounding box center [358, 239] width 716 height 478
click at [264, 107] on li "Piloto Aguas Verdes - [GEOGRAPHIC_DATA]" at bounding box center [242, 110] width 175 height 19
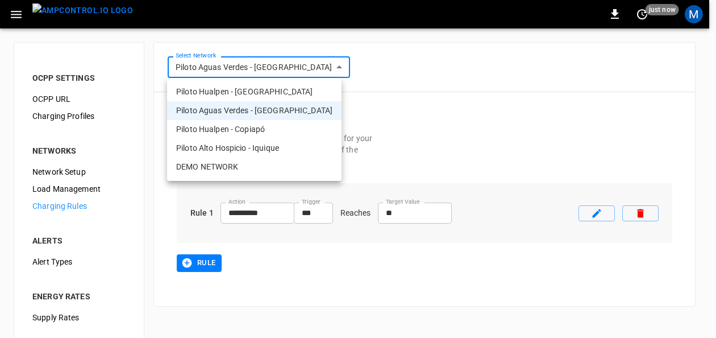
click at [304, 67] on body "**********" at bounding box center [358, 239] width 716 height 478
click at [282, 128] on li "Piloto Hualpen - Copiapó" at bounding box center [254, 129] width 175 height 19
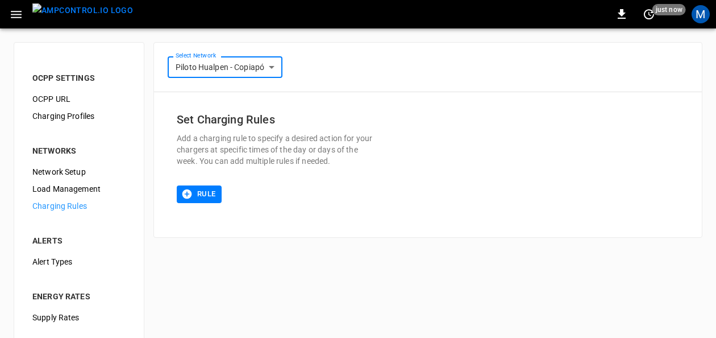
click at [271, 67] on body "**********" at bounding box center [358, 239] width 716 height 478
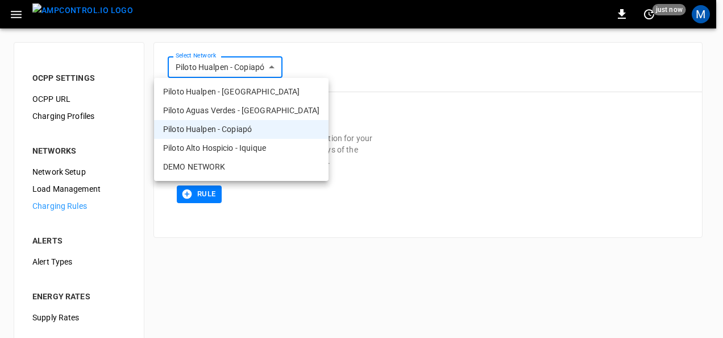
click at [255, 143] on li "Piloto Alto Hospicio - Iquique" at bounding box center [241, 148] width 175 height 19
type input "**********"
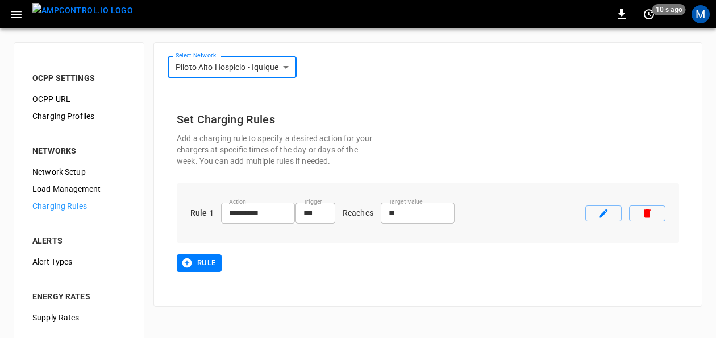
click at [16, 15] on icon "button" at bounding box center [16, 14] width 14 height 14
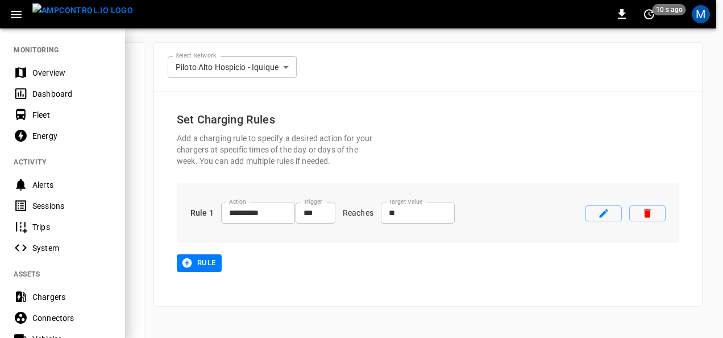
drag, startPoint x: 49, startPoint y: 73, endPoint x: 261, endPoint y: 114, distance: 215.3
click at [49, 73] on div "Overview" at bounding box center [71, 72] width 79 height 11
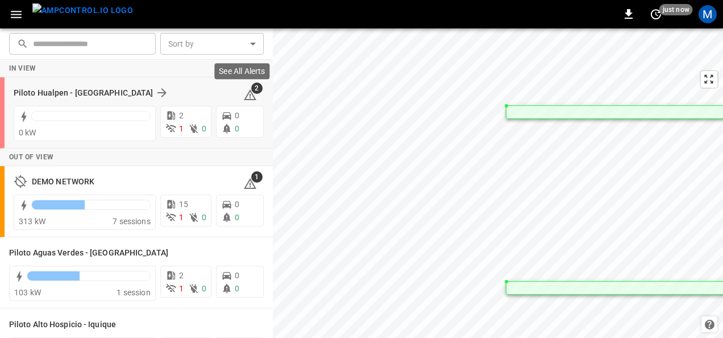
click at [246, 97] on icon at bounding box center [250, 95] width 14 height 14
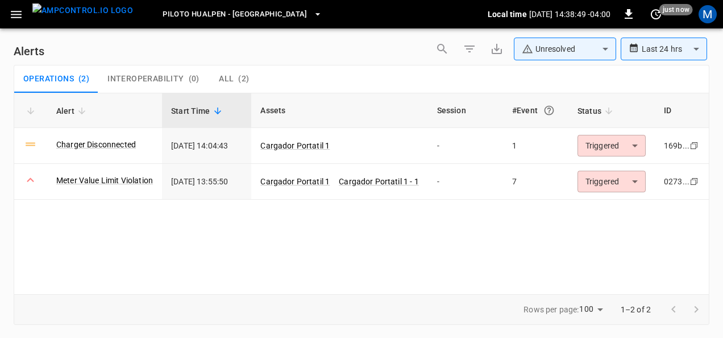
click at [464, 225] on div "Alert Start Time Assets Session #Event Status ID Charger Disconnected 2025-08-1…" at bounding box center [362, 193] width 696 height 201
click at [408, 251] on div "Alert Start Time Assets Session #Event Status ID Charger Disconnected 2025-08-1…" at bounding box center [362, 193] width 696 height 201
click at [388, 255] on div "Alert Start Time Assets Session #Event Status ID Charger Disconnected 2025-08-1…" at bounding box center [362, 193] width 696 height 201
click at [388, 253] on div "Alert Start Time Assets Session #Event Status ID Charger Disconnected 2025-08-1…" at bounding box center [362, 193] width 696 height 201
click at [398, 266] on div "Alert Start Time Assets Session #Event Status ID Charger Disconnected 2025-08-1…" at bounding box center [362, 193] width 696 height 201
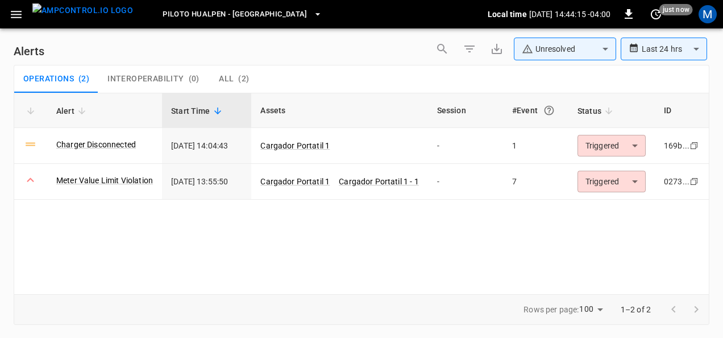
click at [398, 266] on div "Alert Start Time Assets Session #Event Status ID Charger Disconnected 2025-08-1…" at bounding box center [362, 193] width 696 height 201
click at [675, 309] on div at bounding box center [684, 309] width 45 height 23
click at [422, 306] on div "Rows per page: 100 *** 1–2 of 2" at bounding box center [362, 309] width 696 height 31
click at [428, 229] on div "Alert Start Time Assets Session #Event Status ID Charger Disconnected 2025-08-1…" at bounding box center [362, 193] width 696 height 201
click at [389, 217] on div "Alert Start Time Assets Session #Event Status ID Charger Disconnected 2025-08-1…" at bounding box center [362, 193] width 696 height 201
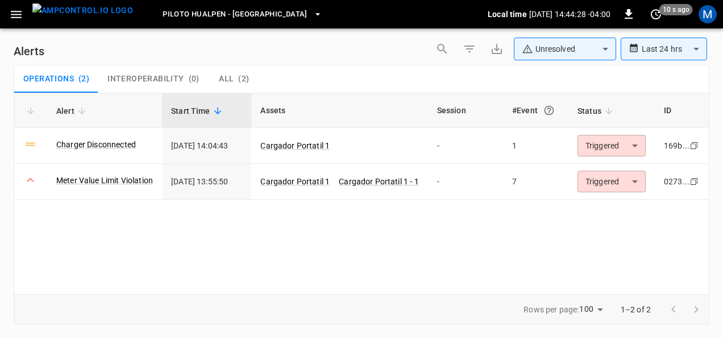
click at [412, 231] on div "Alert Start Time Assets Session #Event Status ID Charger Disconnected 2025-08-1…" at bounding box center [362, 193] width 696 height 201
click at [410, 218] on div "Alert Start Time Assets Session #Event Status ID Charger Disconnected 2025-08-1…" at bounding box center [362, 193] width 696 height 201
click at [392, 180] on link "Cargador Portatil 1 - 1" at bounding box center [379, 182] width 84 height 14
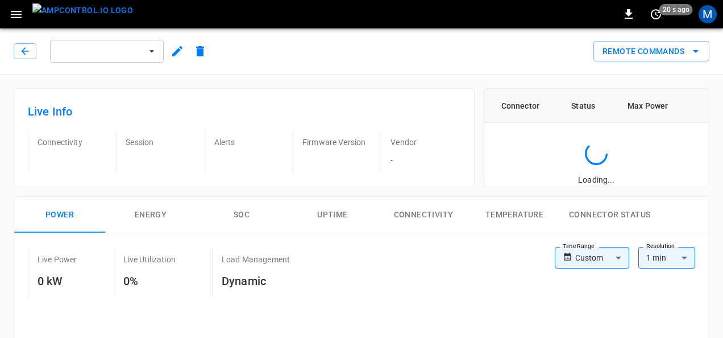
type input "**********"
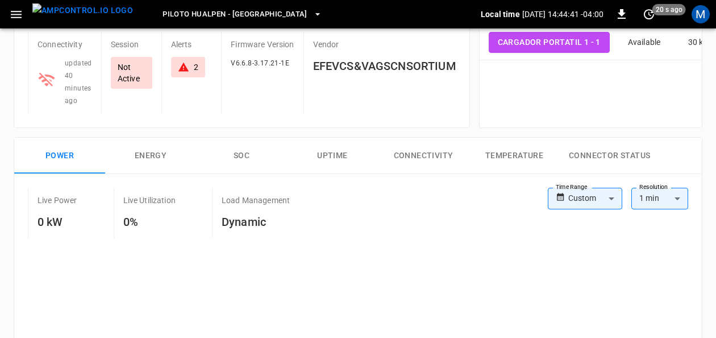
scroll to position [57, 0]
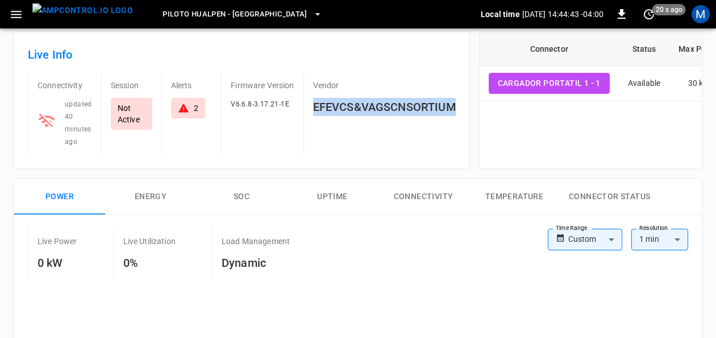
drag, startPoint x: 459, startPoint y: 100, endPoint x: 316, endPoint y: 109, distance: 143.6
click at [316, 109] on div "Live Info Connectivity updated 40 minutes ago Session Not Active Alerts 2 Firmw…" at bounding box center [242, 100] width 457 height 138
copy h6 "EFEVCS&VAGSCNSORTIUM"
click at [432, 148] on div "Vendor EFEVCS&VAGSCNSORTIUM" at bounding box center [380, 114] width 152 height 82
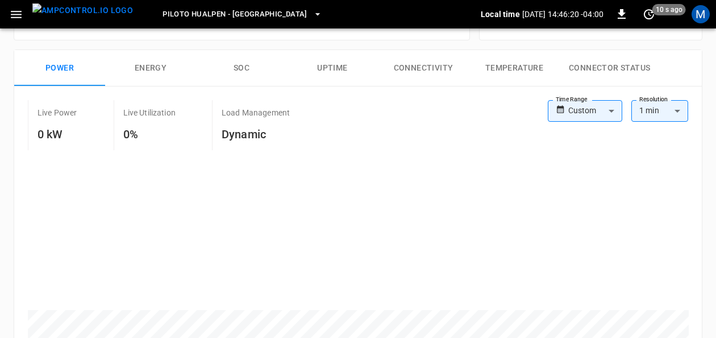
scroll to position [184, 0]
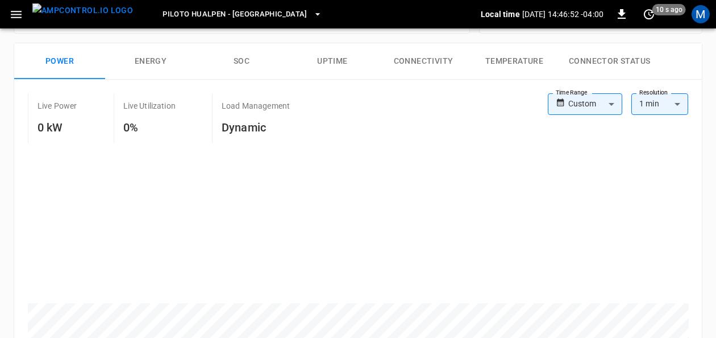
scroll to position [210, 0]
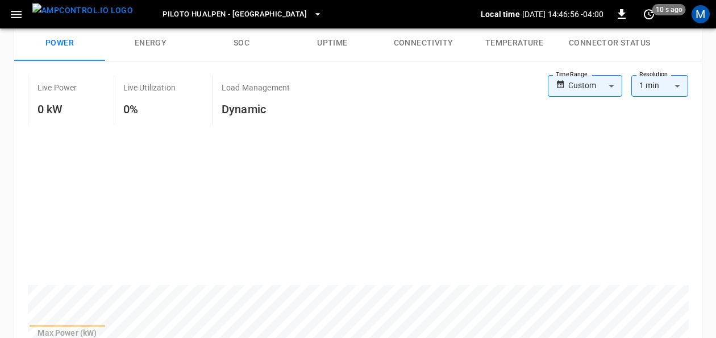
drag, startPoint x: 712, startPoint y: 128, endPoint x: 723, endPoint y: 66, distance: 62.9
click at [716, 66] on html "**********" at bounding box center [358, 292] width 716 height 1004
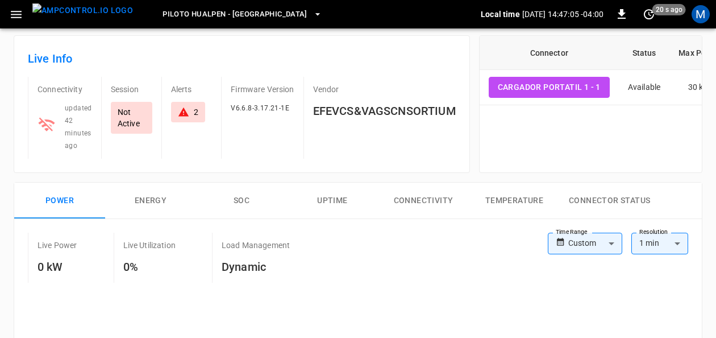
scroll to position [63, 0]
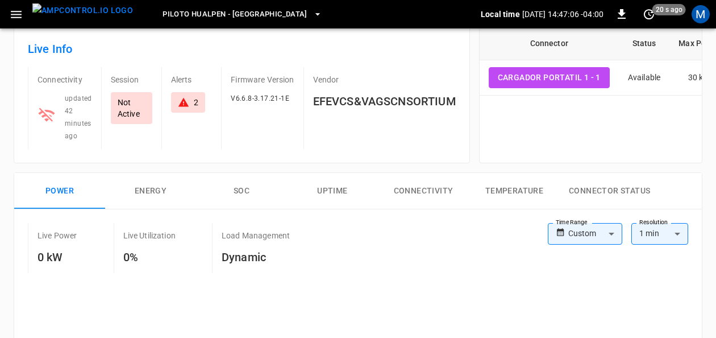
click at [200, 106] on div "2" at bounding box center [188, 102] width 34 height 20
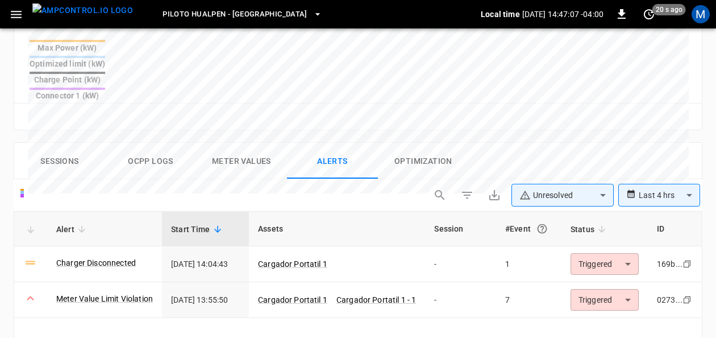
scroll to position [565, 0]
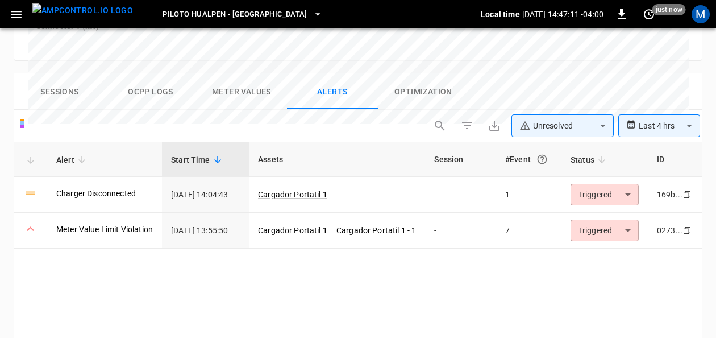
click at [366, 230] on div "Alert Start Time Assets Session #Event Status ID Charger Disconnected 2025-08-1…" at bounding box center [358, 242] width 689 height 201
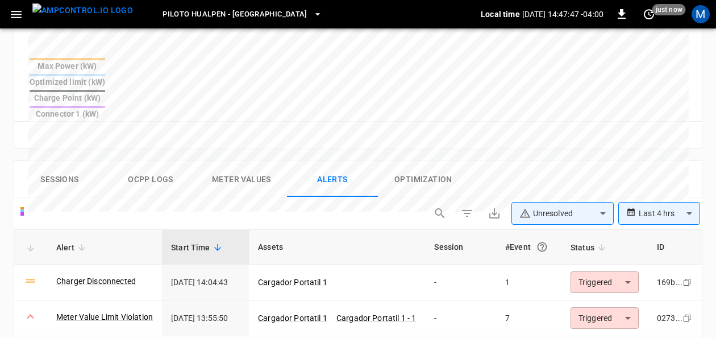
scroll to position [490, 0]
